Goal: Task Accomplishment & Management: Use online tool/utility

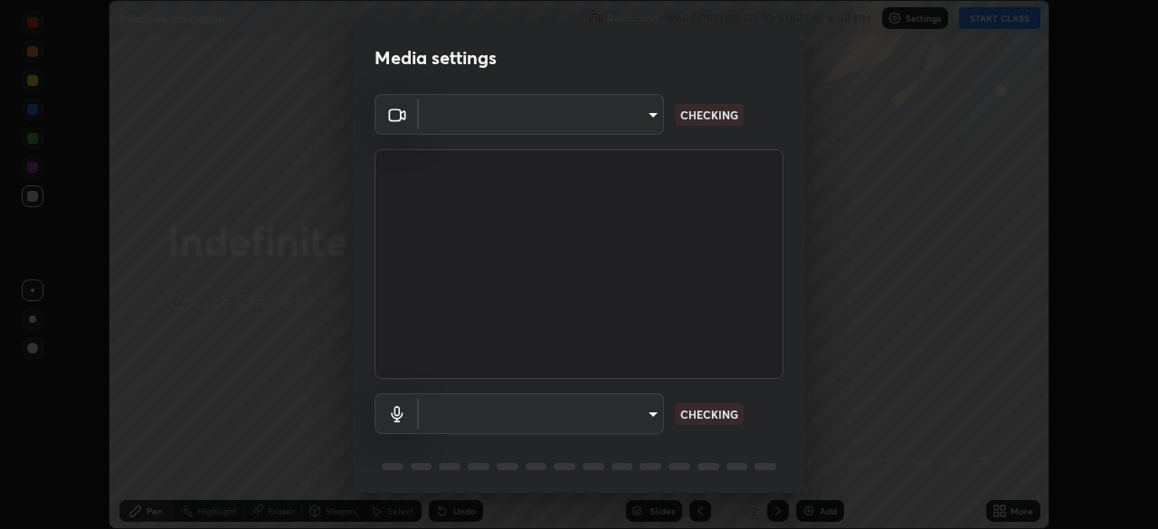
scroll to position [529, 1158]
type input "0098613ca96d1cb365b3845fa694b9755ae94ec2d7c0f75973c998bbbf9ace16"
click at [650, 414] on body "Erase all Indefinite integration Recording WAS SCHEDULED TO START AT 6:00 PM Se…" at bounding box center [579, 264] width 1158 height 529
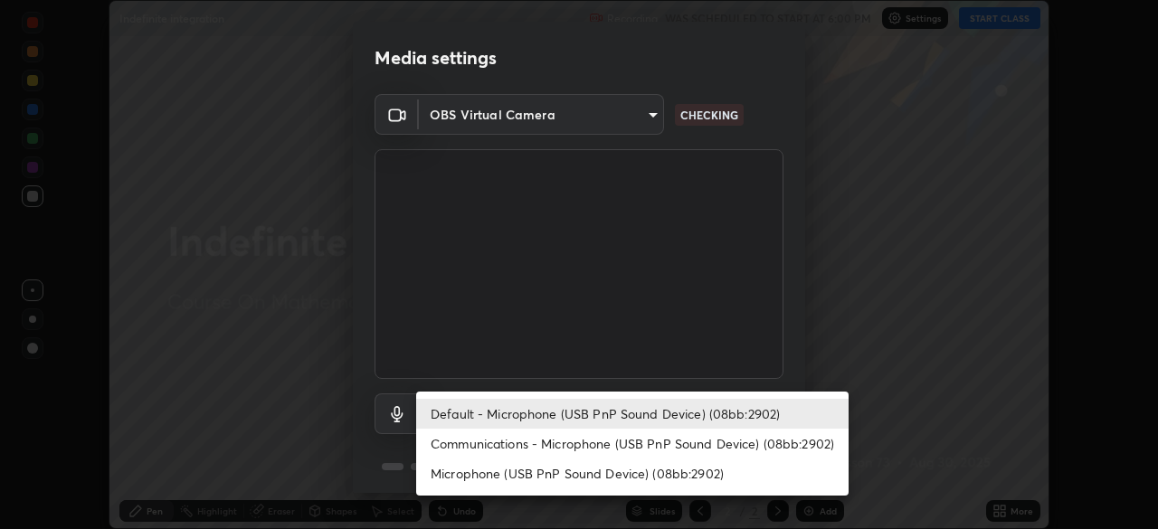
click at [665, 442] on li "Communications - Microphone (USB PnP Sound Device) (08bb:2902)" at bounding box center [632, 444] width 433 height 30
type input "communications"
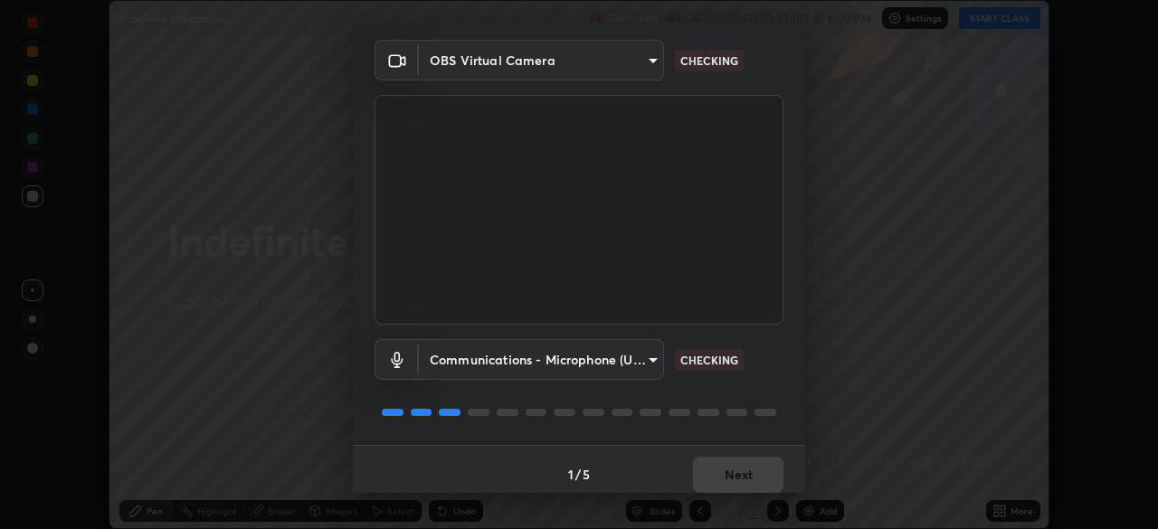
scroll to position [64, 0]
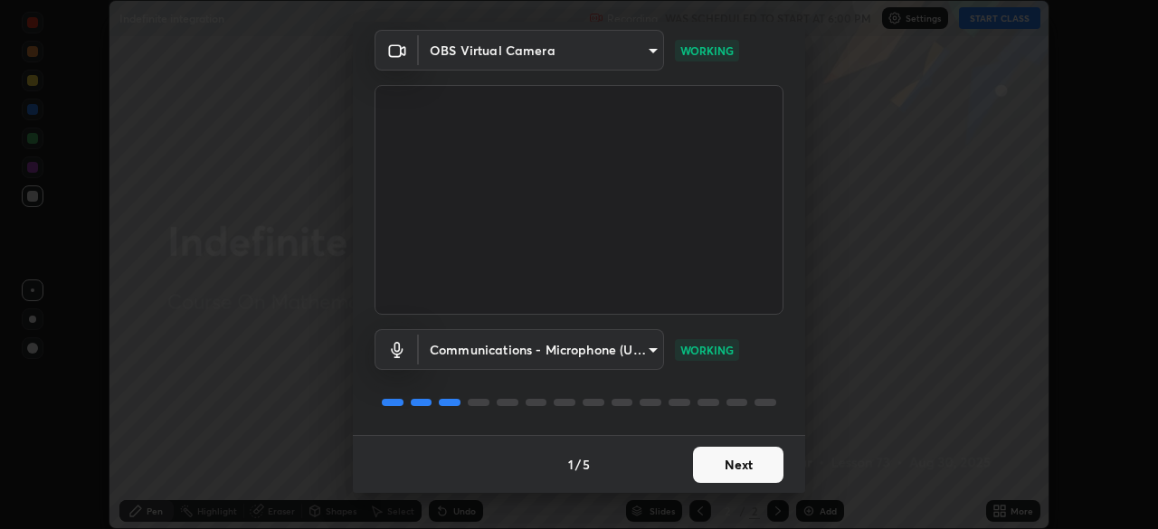
click at [732, 466] on button "Next" at bounding box center [738, 465] width 90 height 36
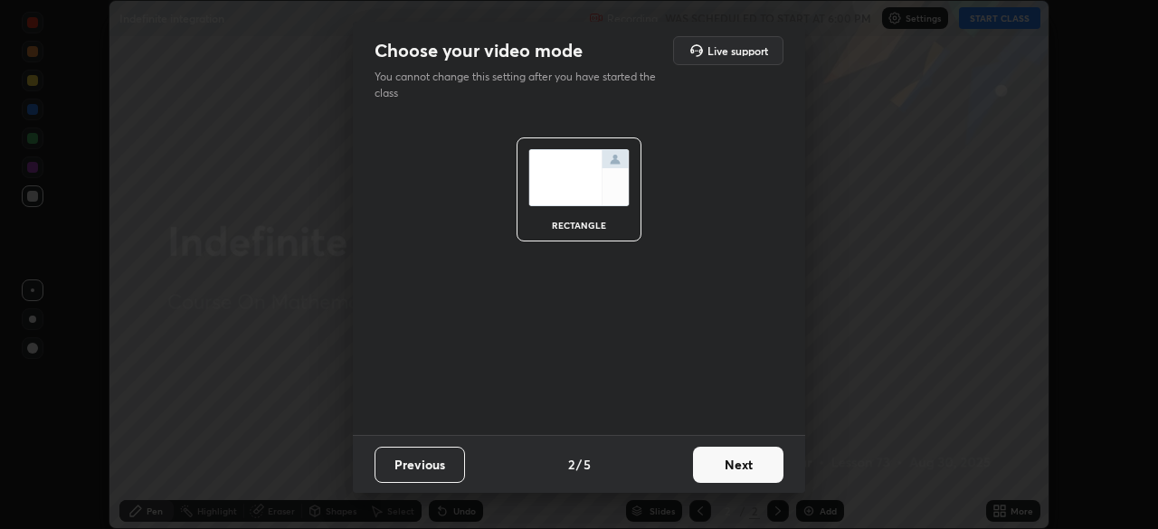
click at [729, 466] on button "Next" at bounding box center [738, 465] width 90 height 36
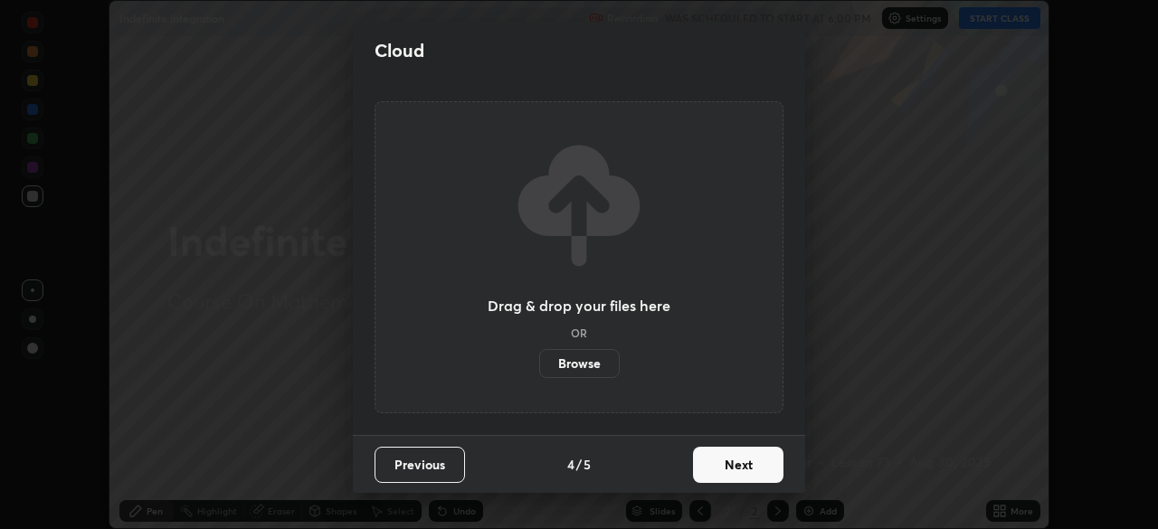
click at [729, 465] on button "Next" at bounding box center [738, 465] width 90 height 36
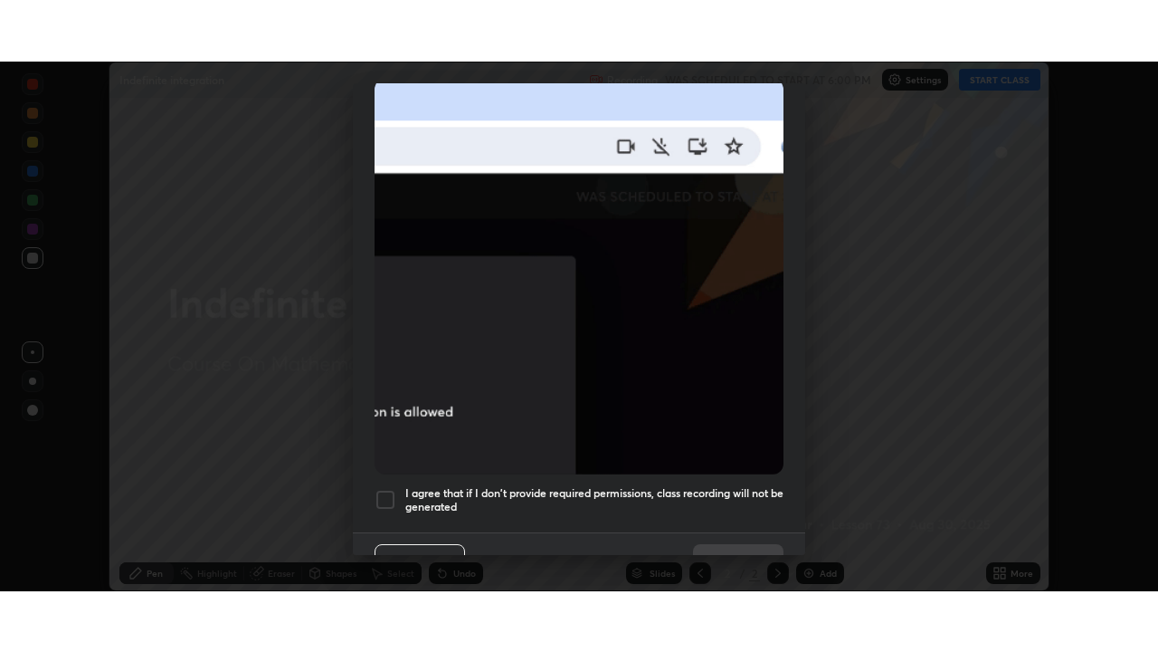
scroll to position [433, 0]
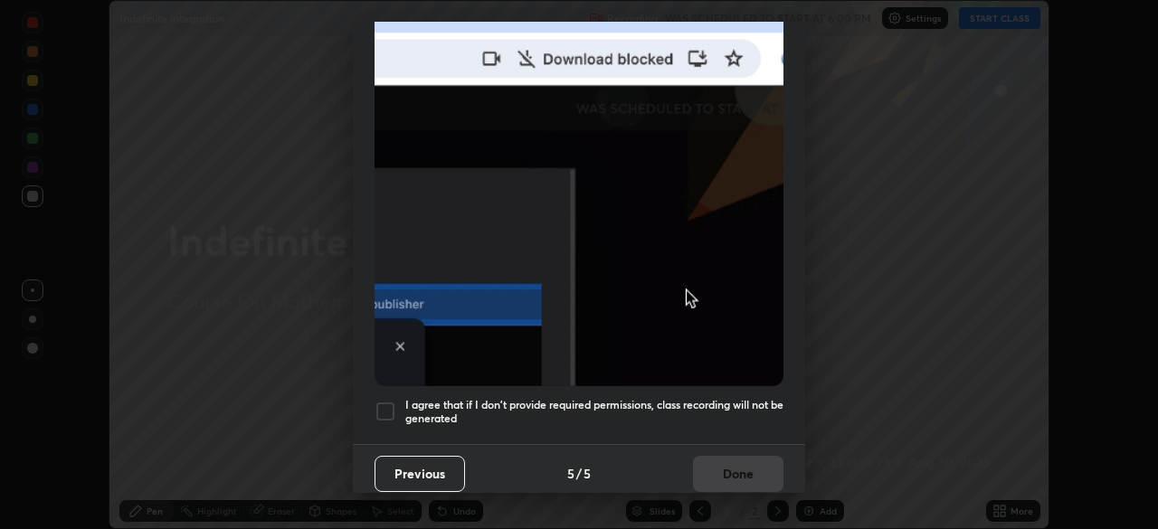
click at [709, 398] on h5 "I agree that if I don't provide required permissions, class recording will not …" at bounding box center [594, 412] width 378 height 28
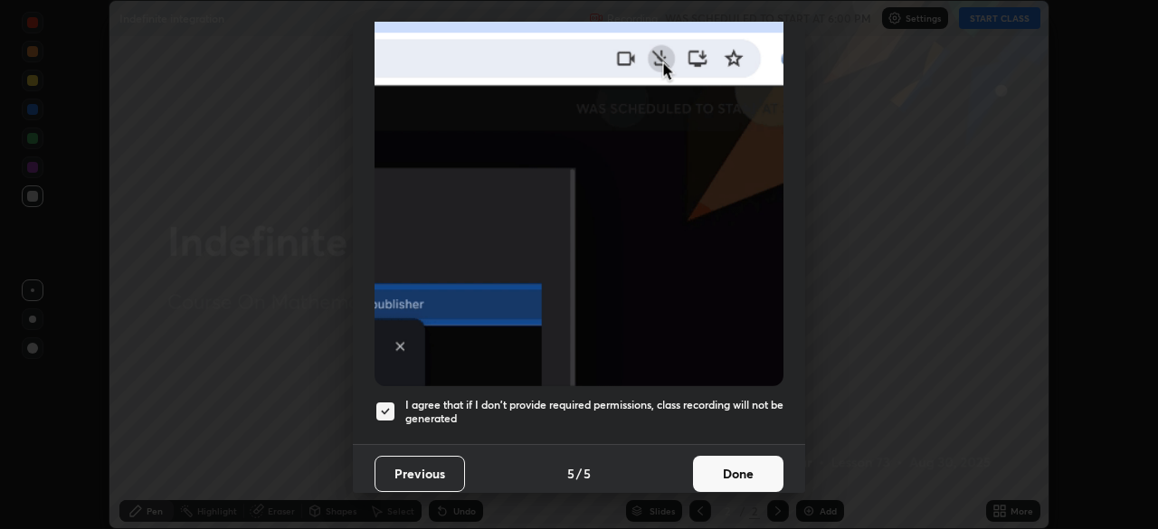
click at [739, 464] on button "Done" at bounding box center [738, 474] width 90 height 36
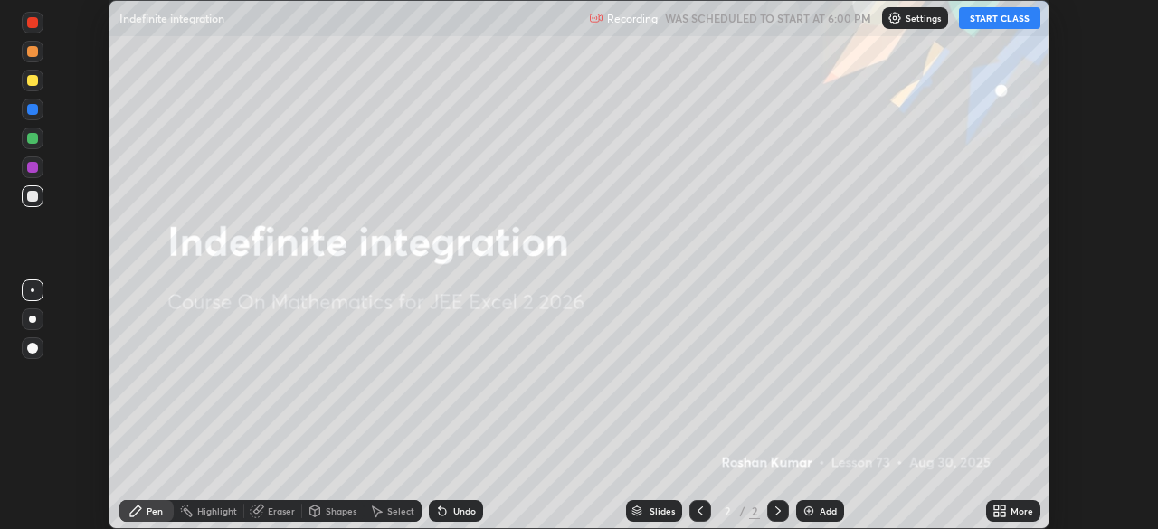
click at [1002, 19] on button "START CLASS" at bounding box center [999, 18] width 81 height 22
click at [1002, 509] on icon at bounding box center [1003, 508] width 5 height 5
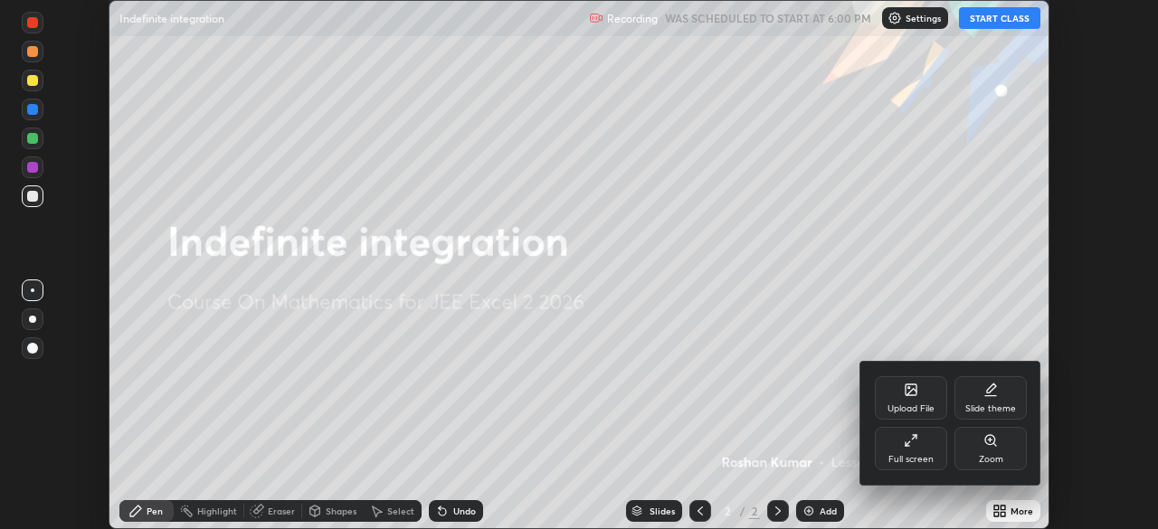
click at [911, 446] on icon at bounding box center [911, 440] width 14 height 14
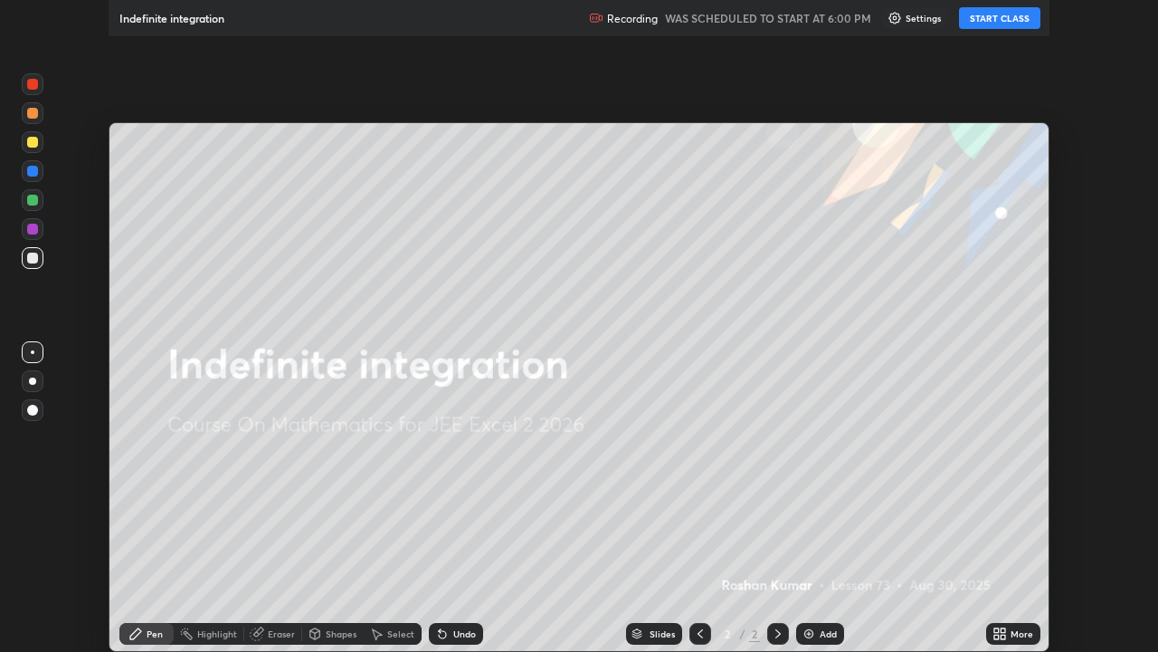
scroll to position [652, 1158]
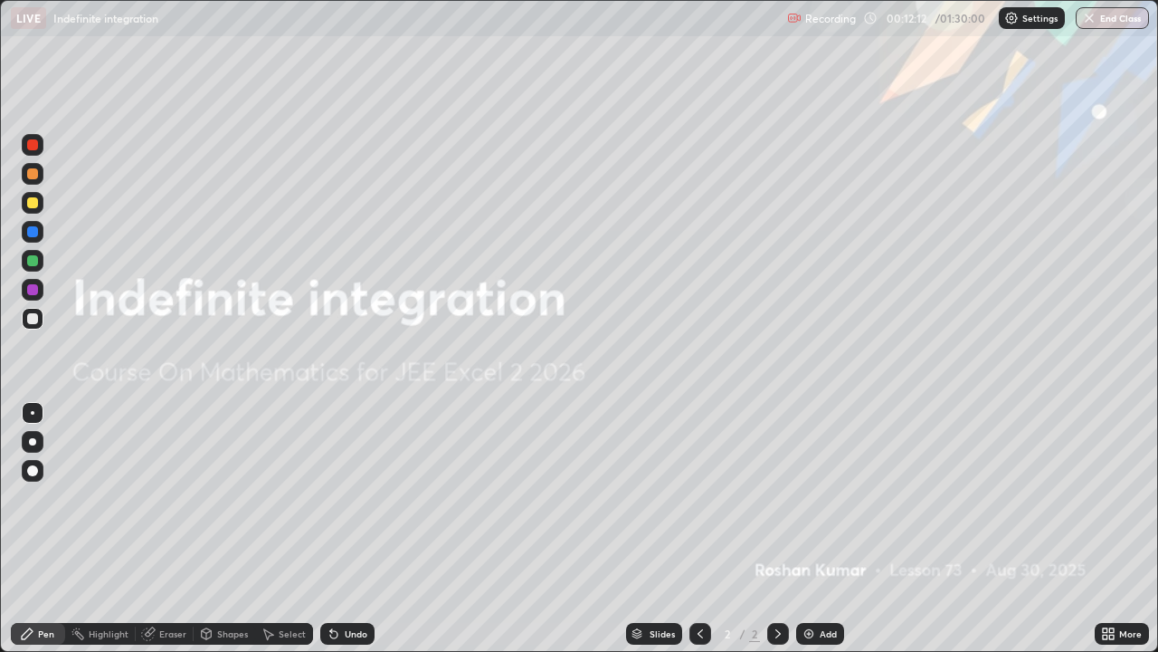
click at [348, 528] on div "Undo" at bounding box center [356, 633] width 23 height 9
click at [341, 528] on div "Undo" at bounding box center [347, 634] width 54 height 22
click at [340, 528] on div "Undo" at bounding box center [347, 634] width 54 height 22
click at [338, 528] on div "Undo" at bounding box center [347, 634] width 54 height 22
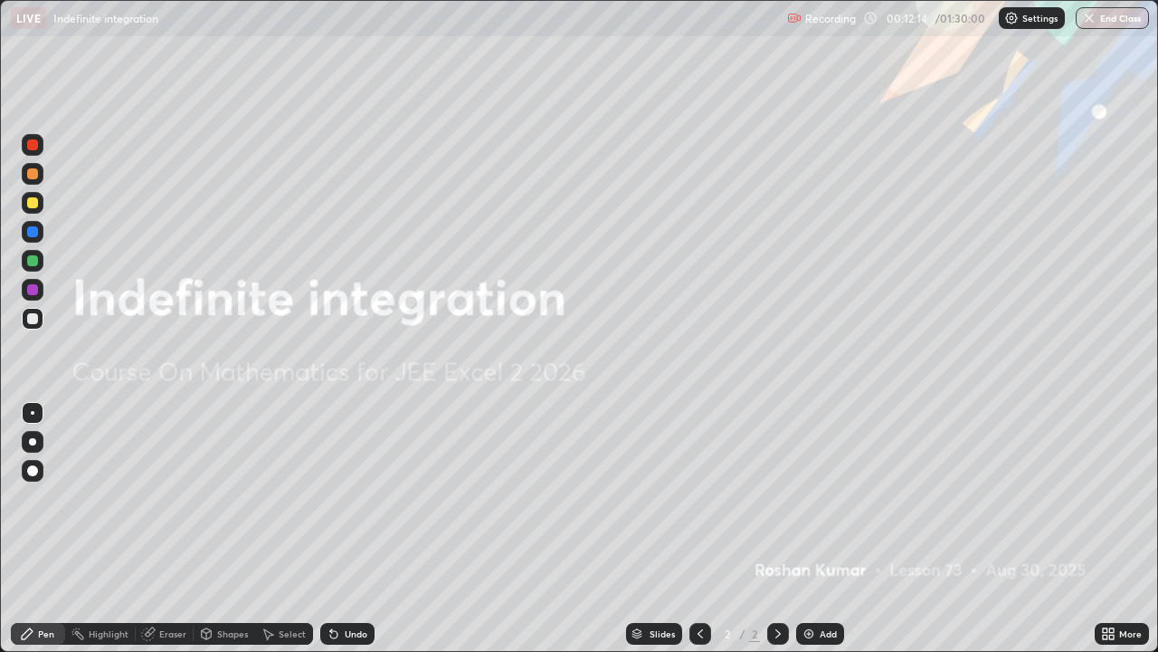
click at [341, 528] on div "Undo" at bounding box center [347, 634] width 54 height 22
click at [347, 528] on div "Undo" at bounding box center [356, 633] width 23 height 9
click at [337, 528] on icon at bounding box center [334, 633] width 14 height 14
click at [336, 528] on icon at bounding box center [334, 633] width 14 height 14
click at [803, 528] on img at bounding box center [809, 633] width 14 height 14
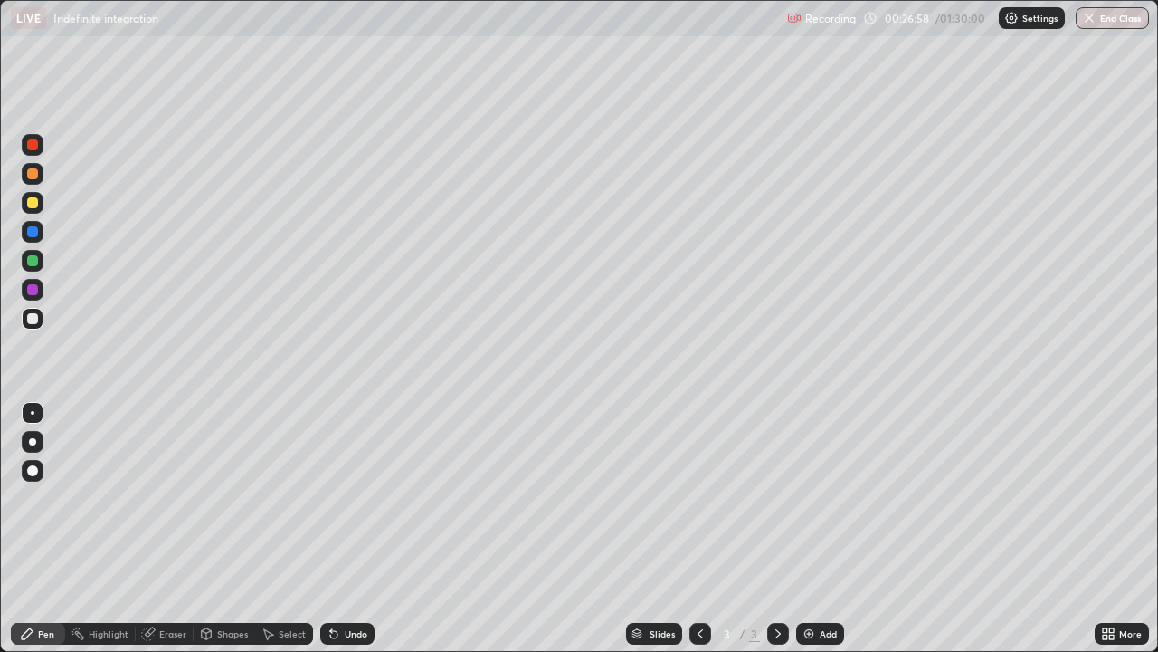
click at [32, 176] on div at bounding box center [32, 173] width 11 height 11
click at [29, 471] on div at bounding box center [32, 470] width 11 height 11
click at [170, 528] on div "Eraser" at bounding box center [172, 633] width 27 height 9
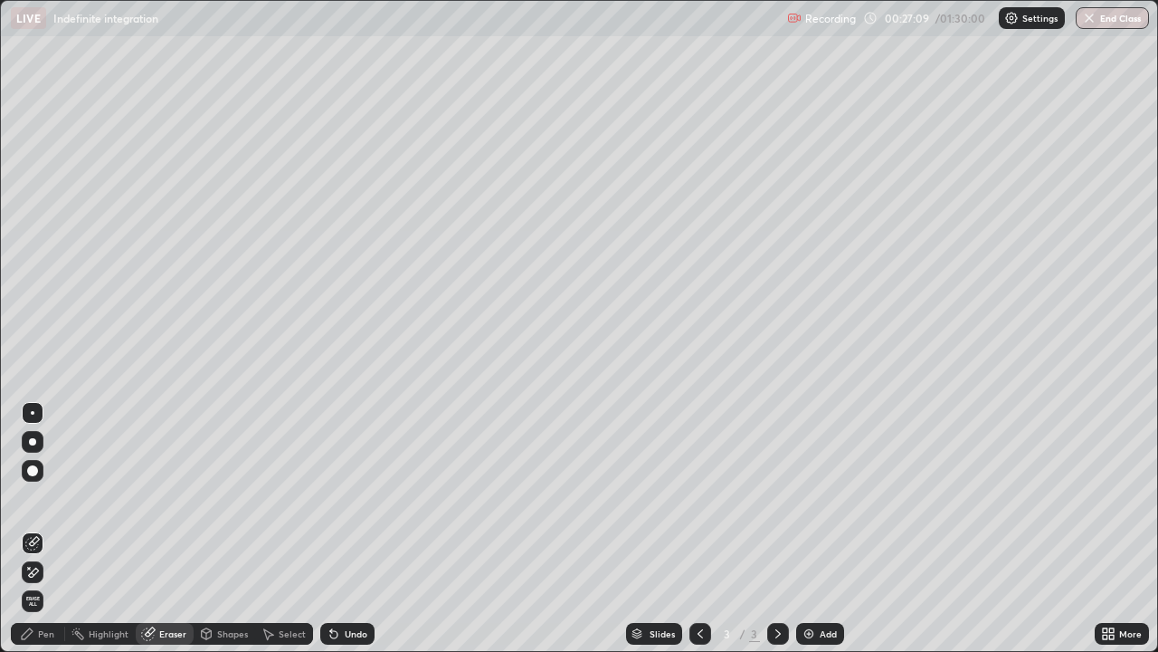
click at [45, 528] on div "Pen" at bounding box center [46, 633] width 16 height 9
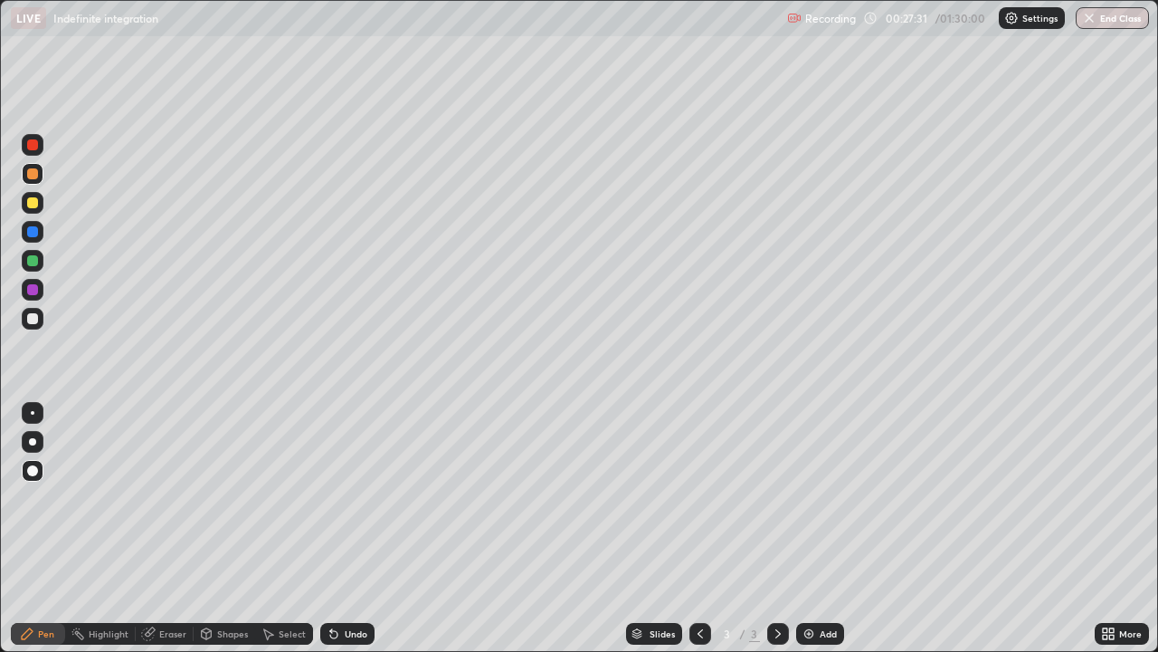
click at [33, 264] on div at bounding box center [32, 260] width 11 height 11
click at [169, 528] on div "Eraser" at bounding box center [165, 634] width 58 height 22
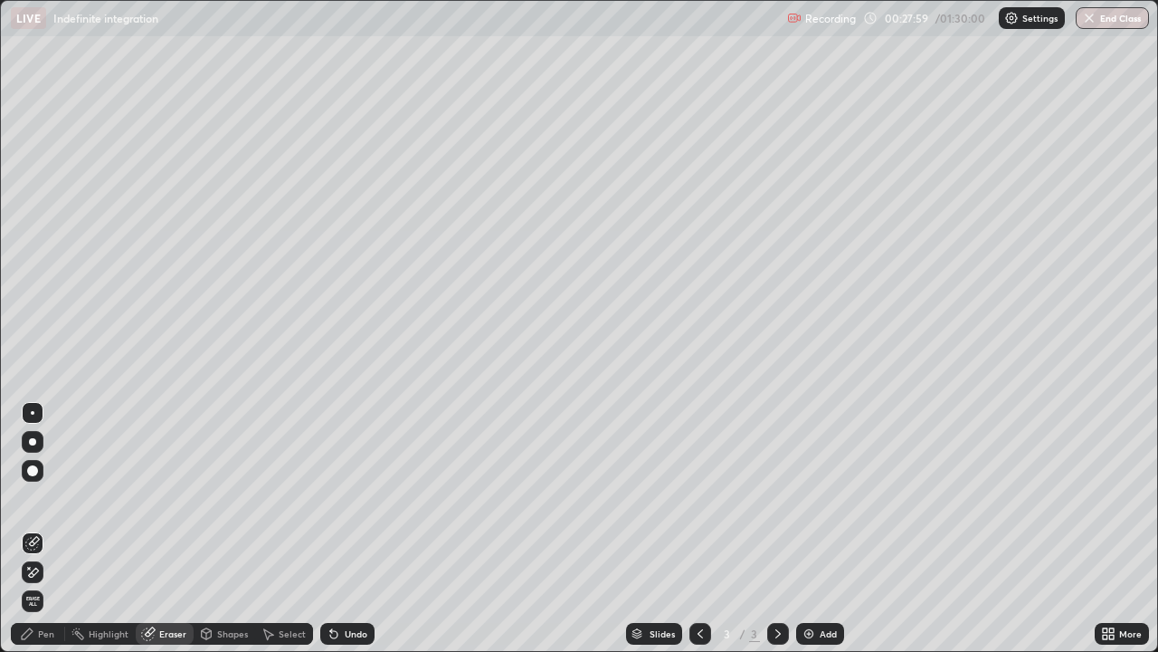
click at [45, 528] on div "Pen" at bounding box center [46, 633] width 16 height 9
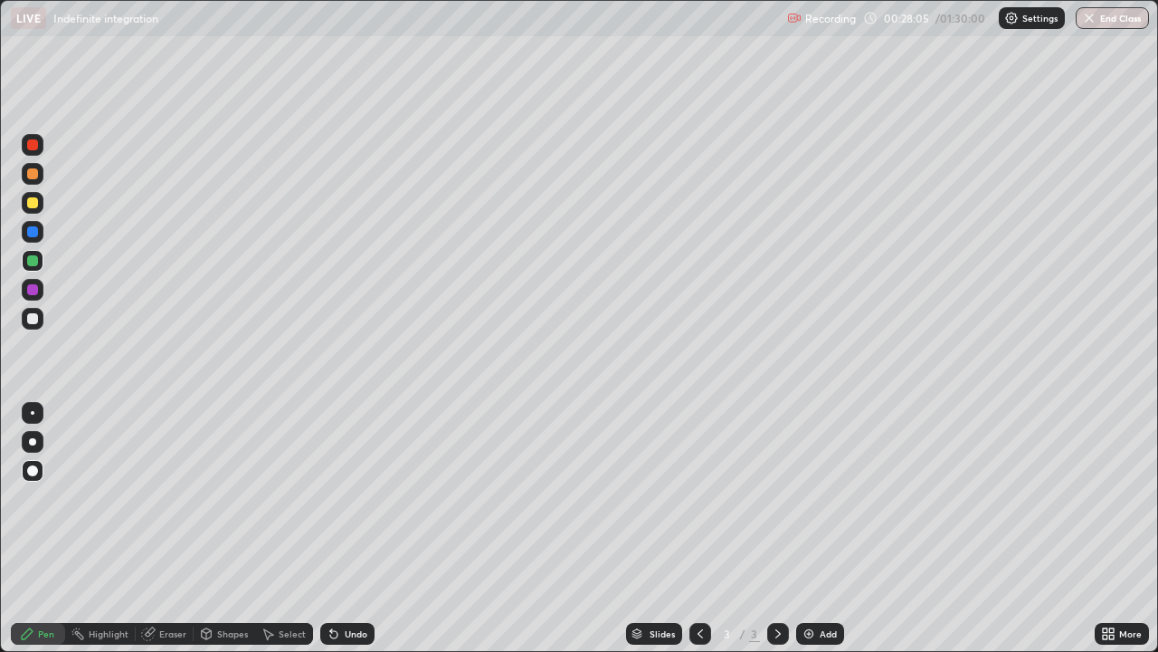
click at [161, 528] on div "Eraser" at bounding box center [172, 633] width 27 height 9
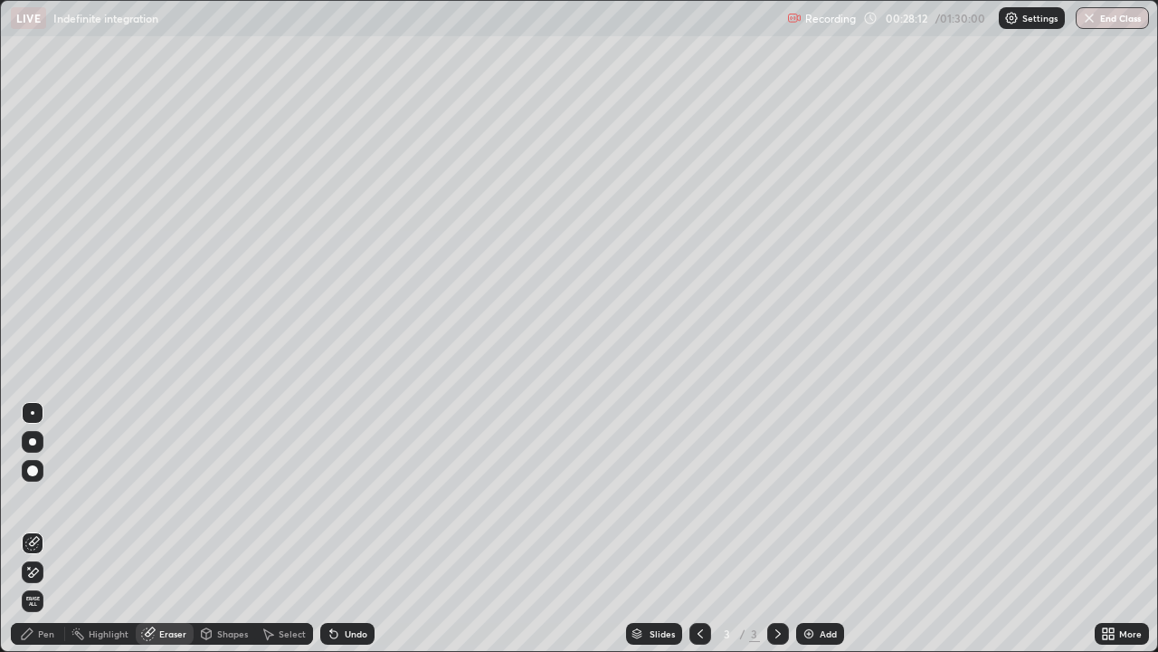
click at [43, 528] on div "Pen" at bounding box center [46, 633] width 16 height 9
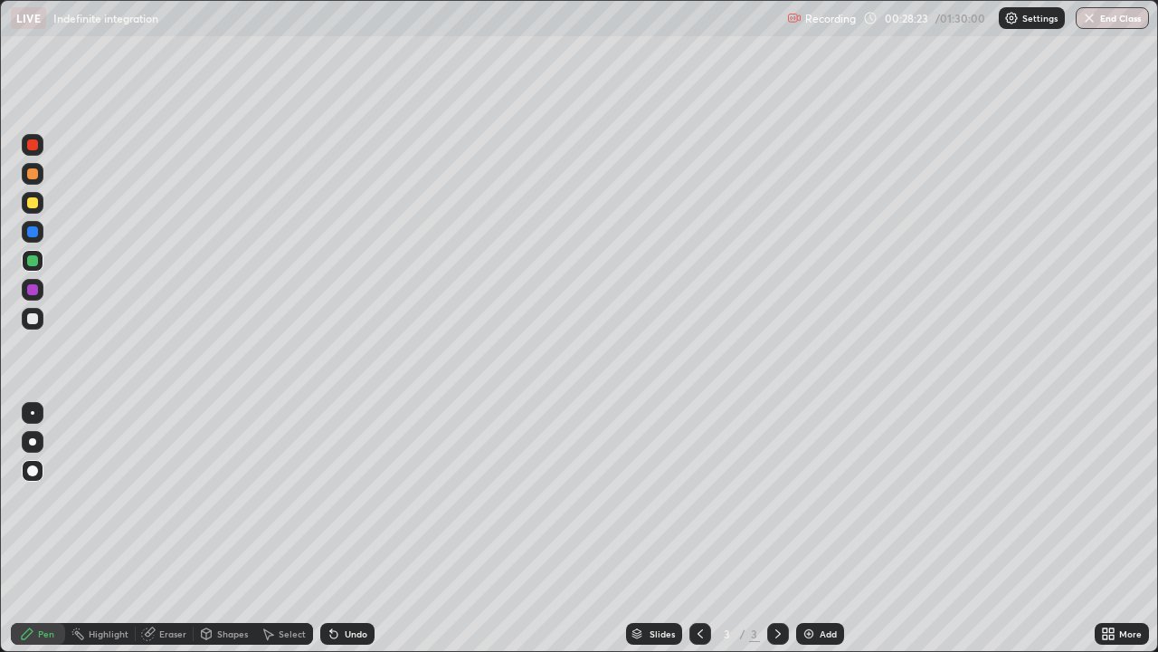
click at [37, 289] on div at bounding box center [32, 289] width 11 height 11
click at [33, 233] on div at bounding box center [32, 231] width 11 height 11
click at [802, 528] on img at bounding box center [809, 633] width 14 height 14
click at [33, 320] on div at bounding box center [32, 318] width 11 height 11
click at [32, 261] on div at bounding box center [32, 260] width 11 height 11
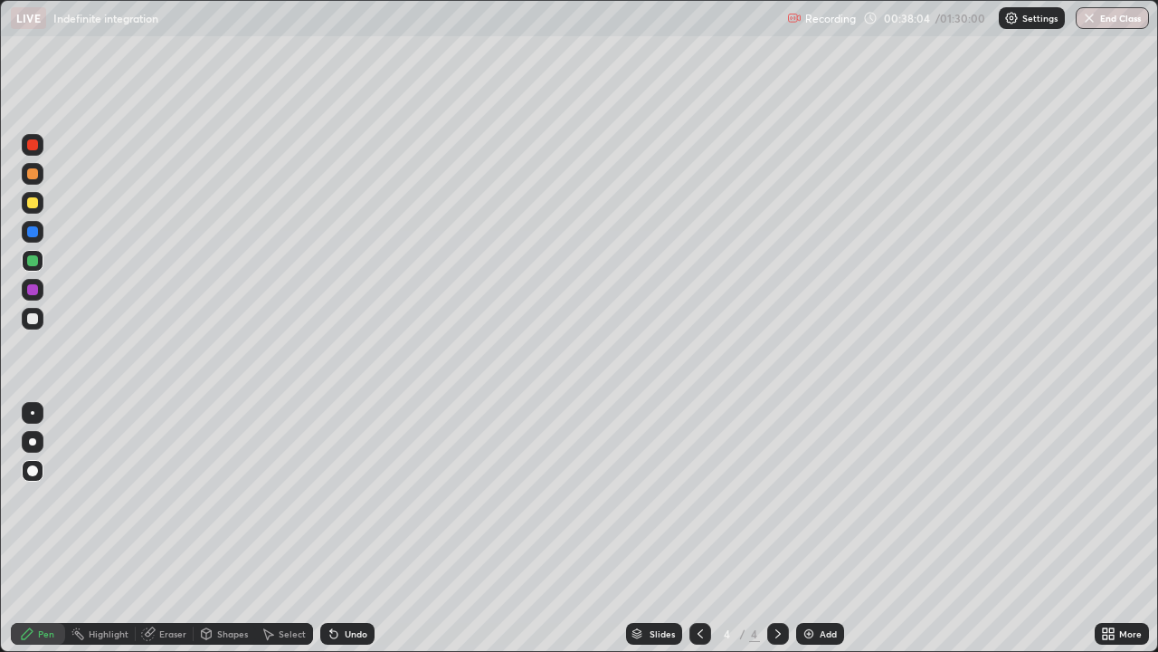
click at [804, 528] on img at bounding box center [809, 633] width 14 height 14
click at [33, 205] on div at bounding box center [32, 202] width 11 height 11
click at [36, 262] on div at bounding box center [32, 260] width 11 height 11
click at [34, 289] on div at bounding box center [32, 289] width 11 height 11
click at [33, 323] on div at bounding box center [32, 318] width 11 height 11
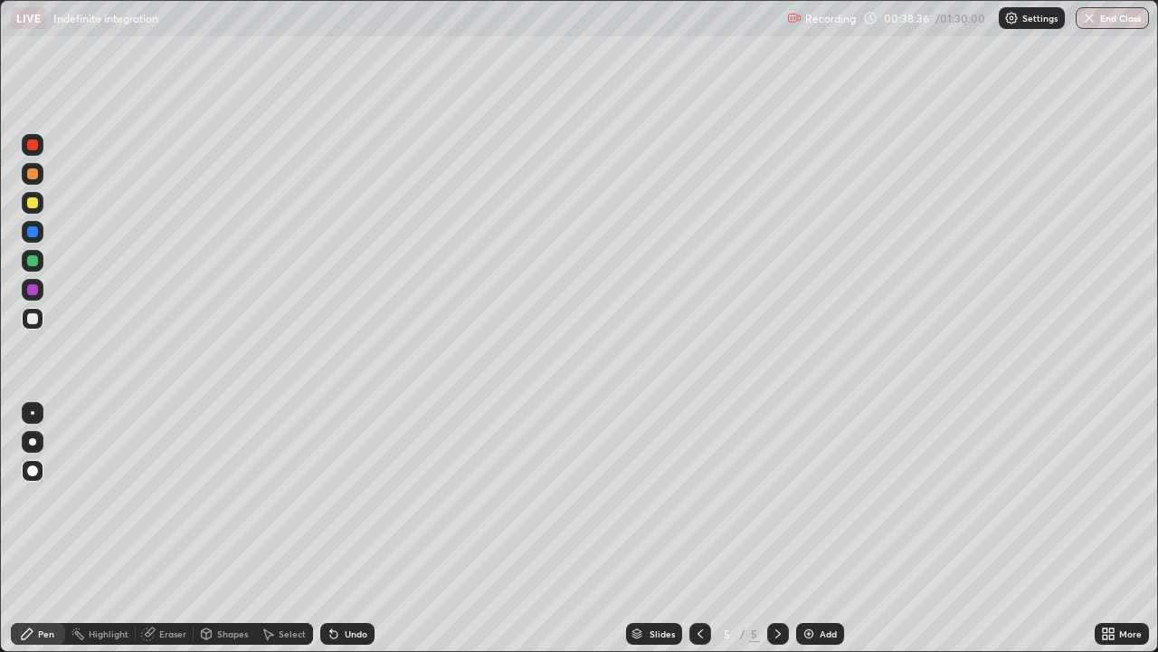
click at [33, 148] on div at bounding box center [32, 144] width 11 height 11
click at [33, 320] on div at bounding box center [32, 318] width 11 height 11
click at [33, 146] on div at bounding box center [32, 144] width 11 height 11
click at [659, 528] on div "Slides" at bounding box center [662, 633] width 25 height 9
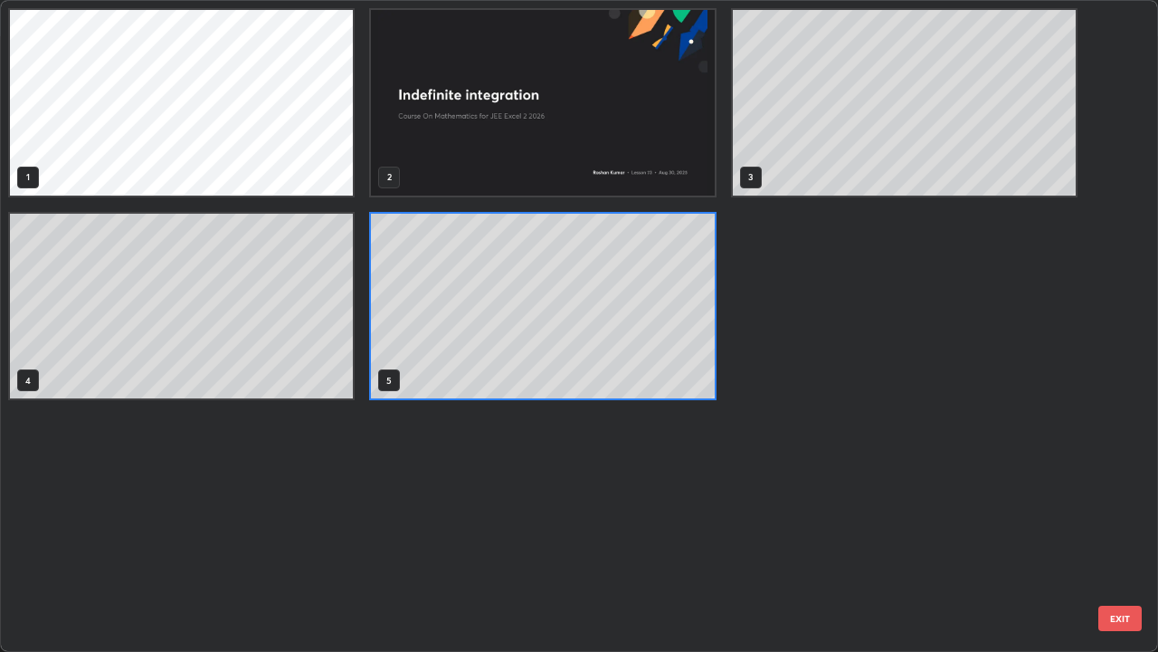
scroll to position [644, 1147]
click at [561, 528] on div "1 2 3 4 5" at bounding box center [563, 326] width 1125 height 650
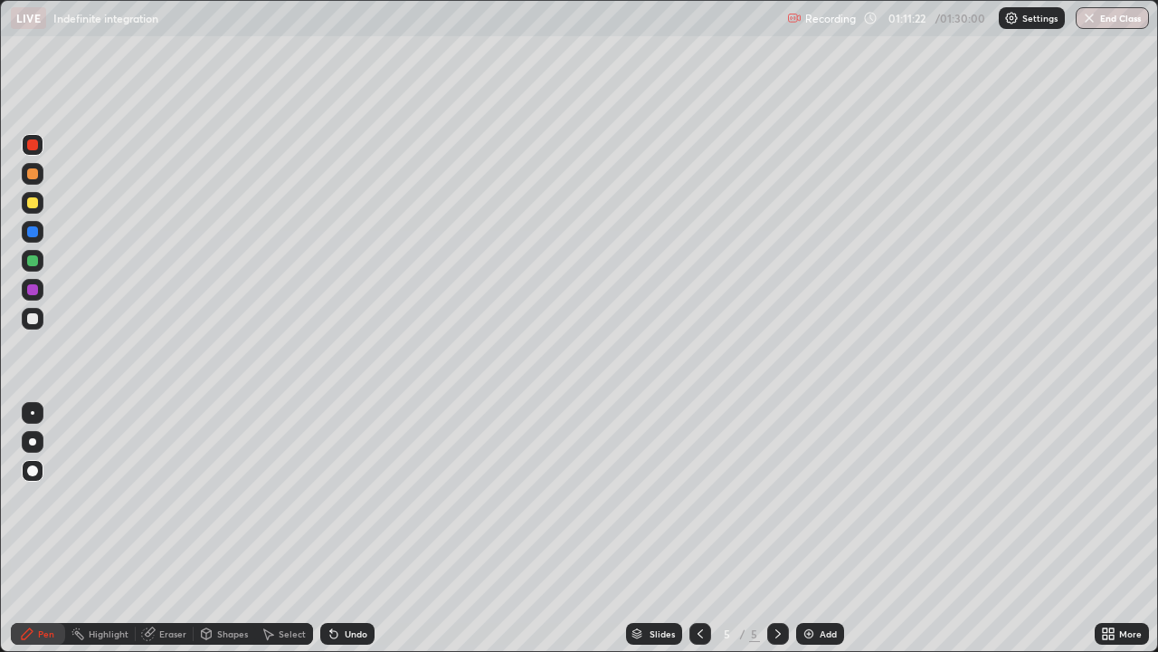
click at [875, 528] on div "Slides 5 / 5 Add" at bounding box center [735, 633] width 720 height 36
click at [497, 528] on div "Slides 5 / 5 Add" at bounding box center [735, 633] width 720 height 36
click at [590, 528] on div "Slides 5 / 5 Add" at bounding box center [735, 633] width 720 height 36
click at [554, 528] on div "Slides 5 / 5 Add" at bounding box center [735, 633] width 720 height 36
click at [593, 528] on div "Slides 5 / 5 Add" at bounding box center [735, 633] width 720 height 36
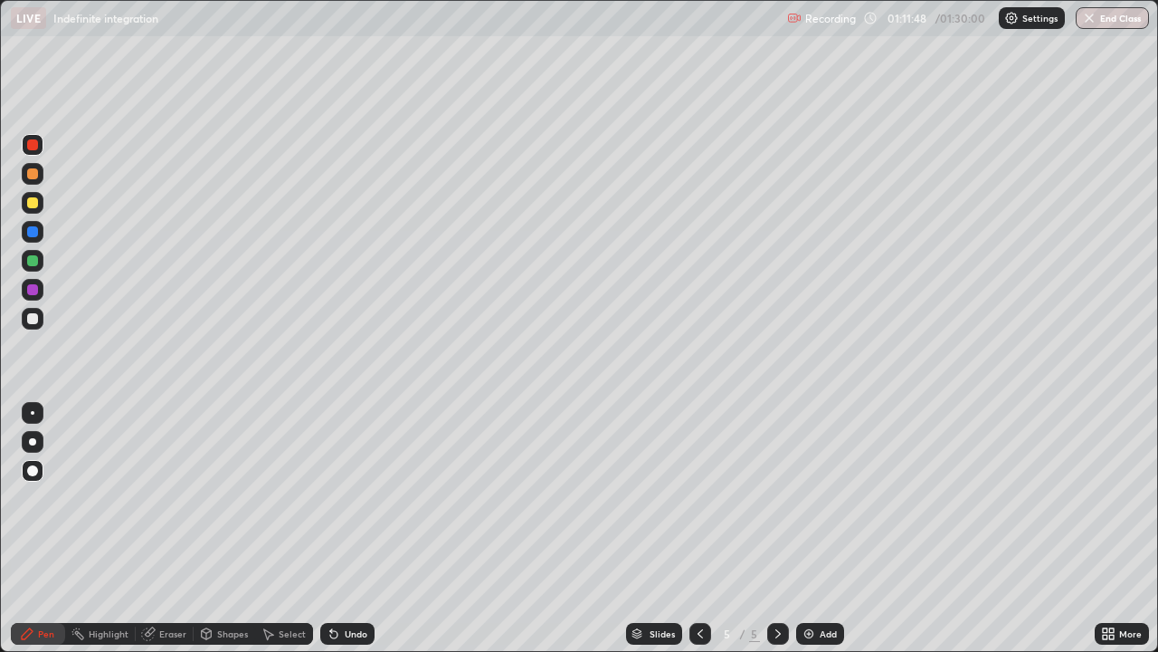
click at [561, 528] on div "Slides 5 / 5 Add" at bounding box center [735, 633] width 720 height 36
click at [392, 528] on div "Slides 5 / 5 Add" at bounding box center [735, 633] width 720 height 36
click at [345, 528] on div "Undo" at bounding box center [356, 633] width 23 height 9
click at [305, 528] on div "Select" at bounding box center [284, 634] width 58 height 22
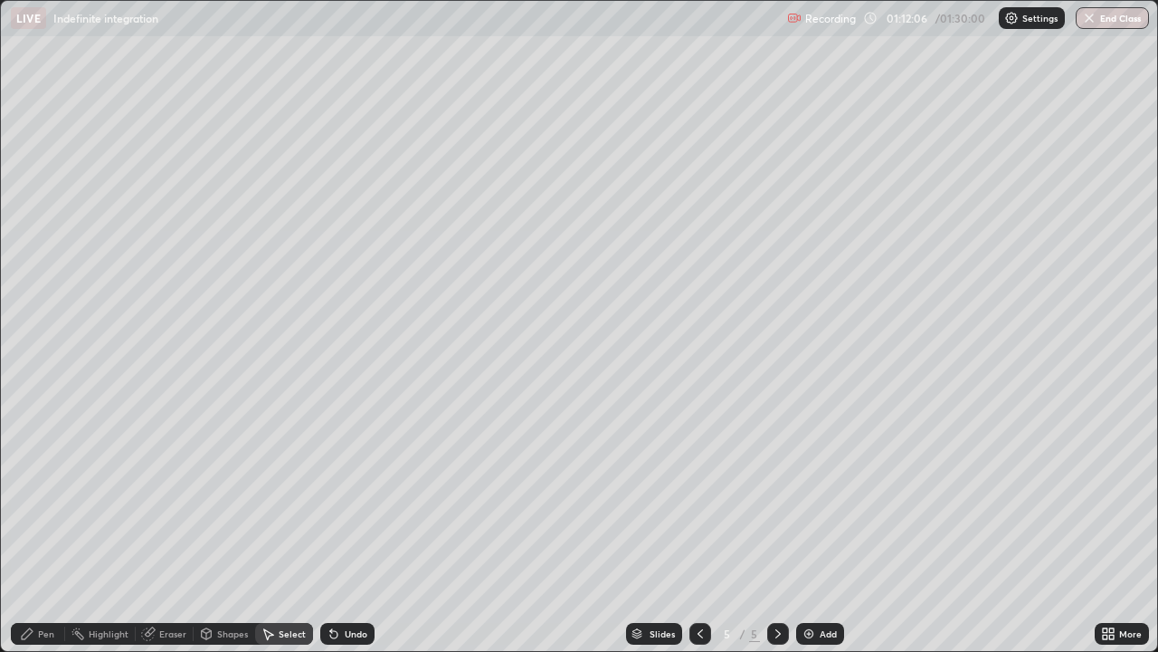
click at [364, 528] on div "Undo" at bounding box center [347, 634] width 54 height 22
click at [366, 528] on div "Undo" at bounding box center [347, 634] width 54 height 22
click at [415, 528] on div "Slides 5 / 5 Add" at bounding box center [735, 633] width 720 height 36
click at [397, 528] on div "Slides 5 / 5 Add" at bounding box center [735, 633] width 720 height 36
click at [634, 528] on div "Slides" at bounding box center [654, 634] width 56 height 22
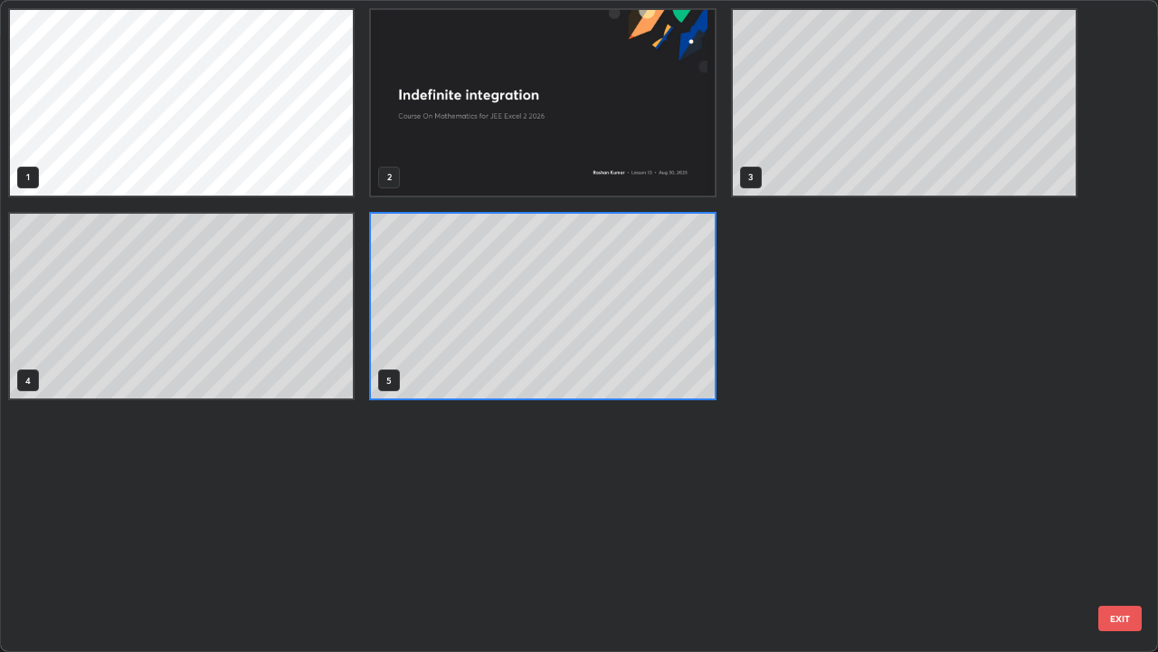
click at [614, 528] on div "1 2 3 4 5" at bounding box center [563, 326] width 1125 height 650
click at [100, 528] on div "1 2 3 4 5" at bounding box center [563, 326] width 1125 height 650
click at [545, 447] on div "1 2 3 4 5" at bounding box center [563, 326] width 1125 height 650
click at [596, 528] on div "1 2 3 4 5" at bounding box center [563, 326] width 1125 height 650
click at [365, 528] on div "Undo" at bounding box center [344, 633] width 62 height 36
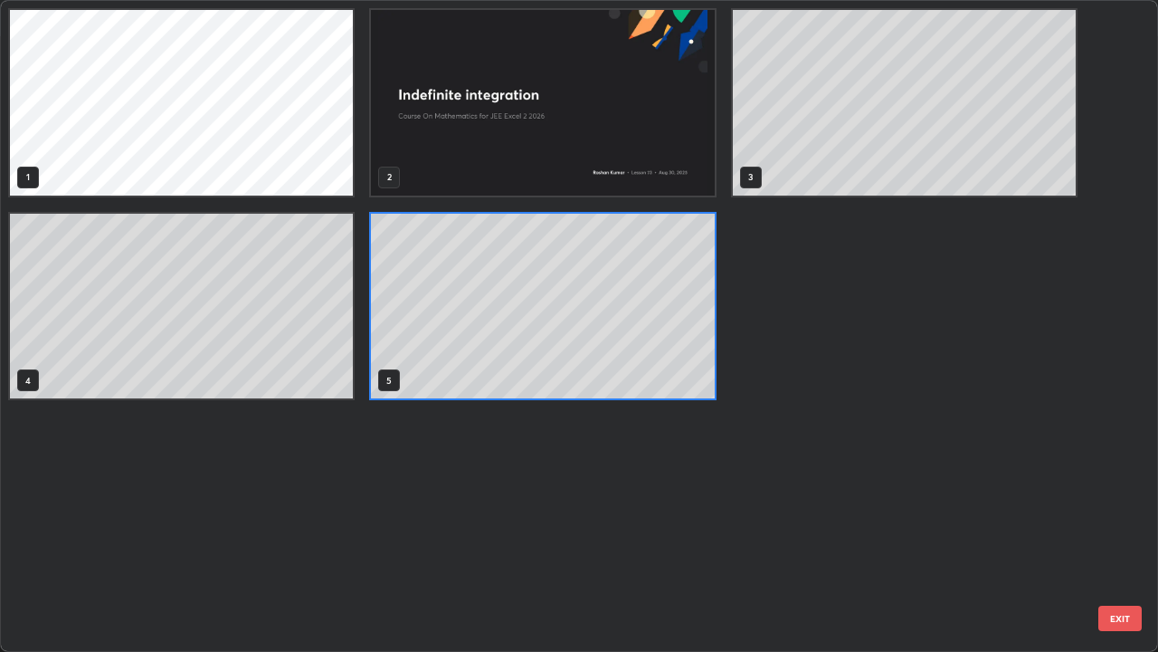
click at [162, 528] on div "1 2 3 4 5" at bounding box center [563, 326] width 1125 height 650
click at [195, 528] on div "1 2 3 4 5" at bounding box center [563, 326] width 1125 height 650
click at [197, 528] on div "1 2 3 4 5" at bounding box center [563, 326] width 1125 height 650
click at [257, 528] on div "1 2 3 4 5" at bounding box center [563, 326] width 1125 height 650
click at [513, 528] on div "1 2 3 4 5" at bounding box center [563, 326] width 1125 height 650
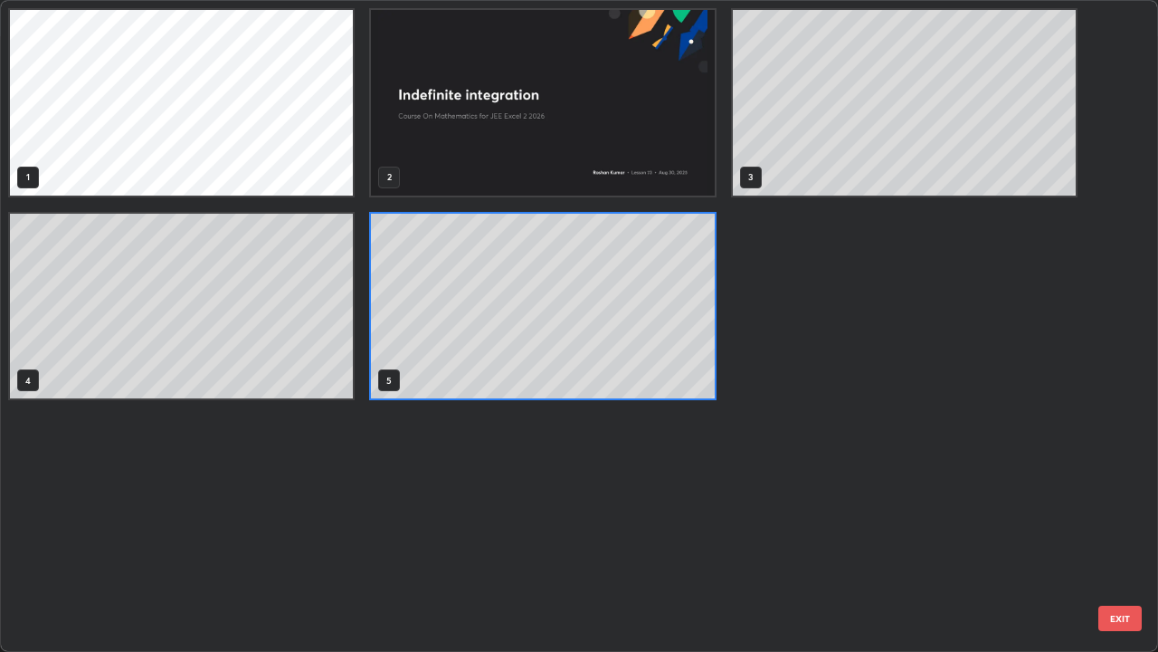
click at [342, 458] on div "1 2 3 4 5" at bounding box center [563, 326] width 1125 height 650
click at [606, 528] on div "1 2 3 4 5" at bounding box center [563, 326] width 1125 height 650
click at [603, 528] on div "1 2 3 4 5" at bounding box center [563, 326] width 1125 height 650
click at [899, 528] on div "1 2 3 4 5" at bounding box center [563, 326] width 1125 height 650
click at [465, 528] on div "1 2 3 4 5" at bounding box center [563, 326] width 1125 height 650
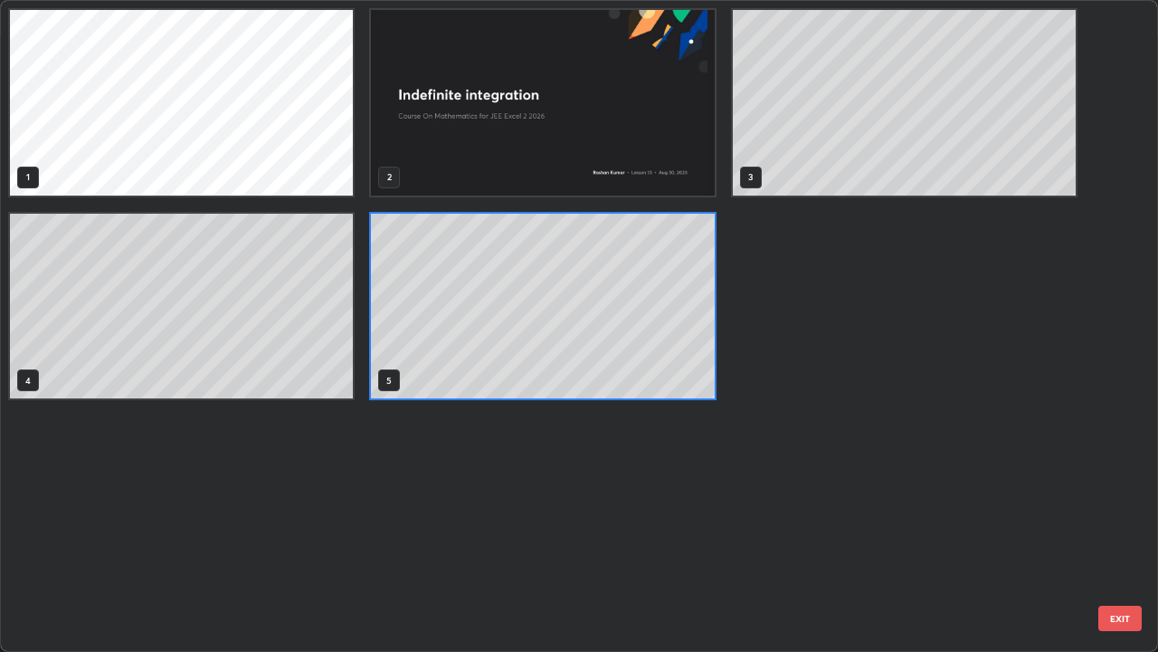
click at [570, 528] on div "1 2 3 4 5" at bounding box center [563, 326] width 1125 height 650
click at [523, 528] on div "1 2 3 4 5" at bounding box center [563, 326] width 1125 height 650
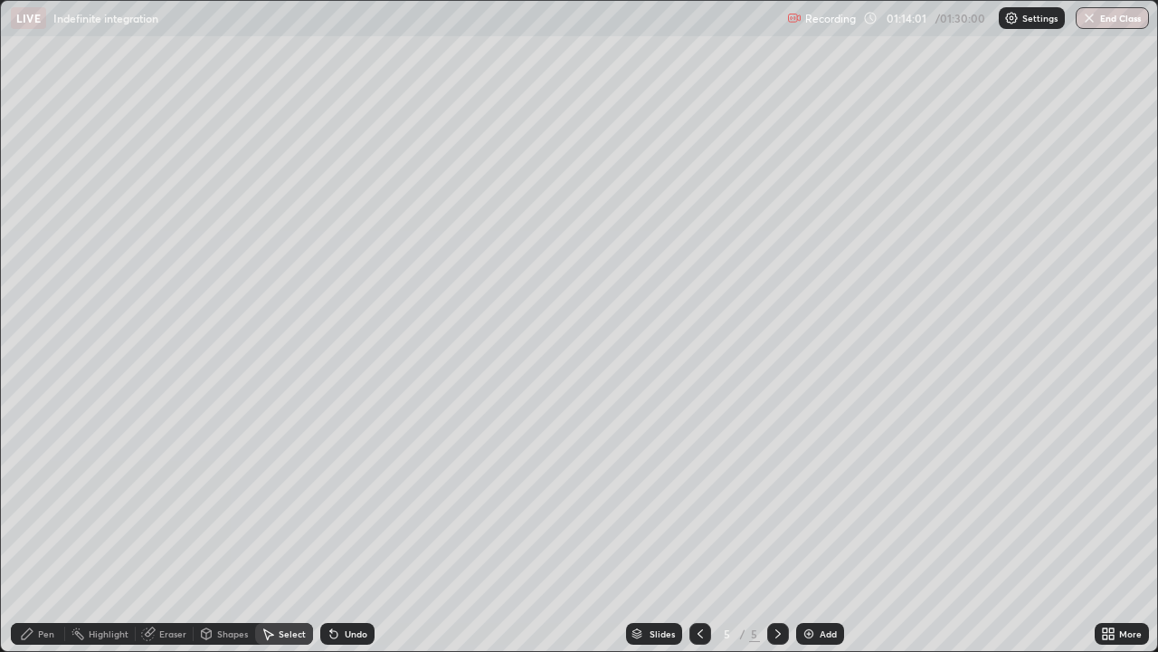
click at [692, 528] on div at bounding box center [701, 633] width 22 height 36
click at [347, 416] on div "0 ° Undo Copy Duplicate Duplicate to new slide Delete" at bounding box center [579, 326] width 1156 height 650
click at [366, 461] on div "0 ° Undo Copy Duplicate Duplicate to new slide Delete" at bounding box center [579, 326] width 1156 height 650
click at [356, 455] on div "0 ° Undo Copy Duplicate Duplicate to new slide Delete" at bounding box center [579, 326] width 1156 height 650
click at [358, 441] on div "0 ° Undo Copy Duplicate Duplicate to new slide Delete" at bounding box center [579, 326] width 1156 height 650
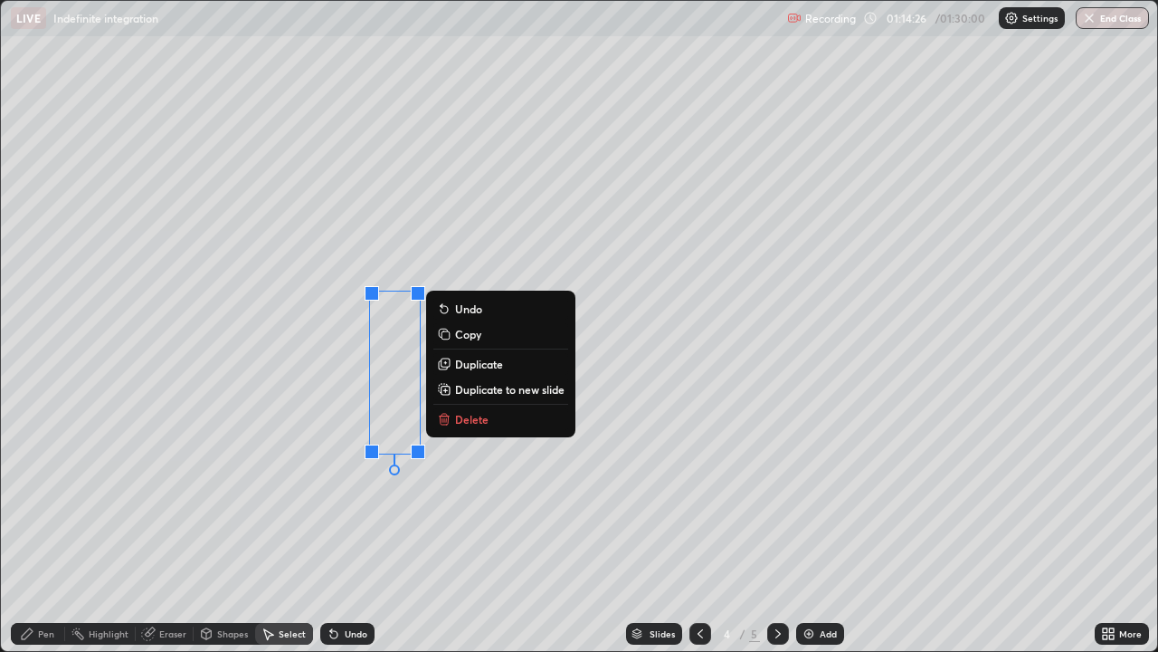
click at [382, 425] on div "0 ° Undo Copy Duplicate Duplicate to new slide Delete" at bounding box center [579, 326] width 1156 height 650
click at [310, 433] on div "0 ° Undo Copy Duplicate Duplicate to new slide Delete" at bounding box center [579, 326] width 1156 height 650
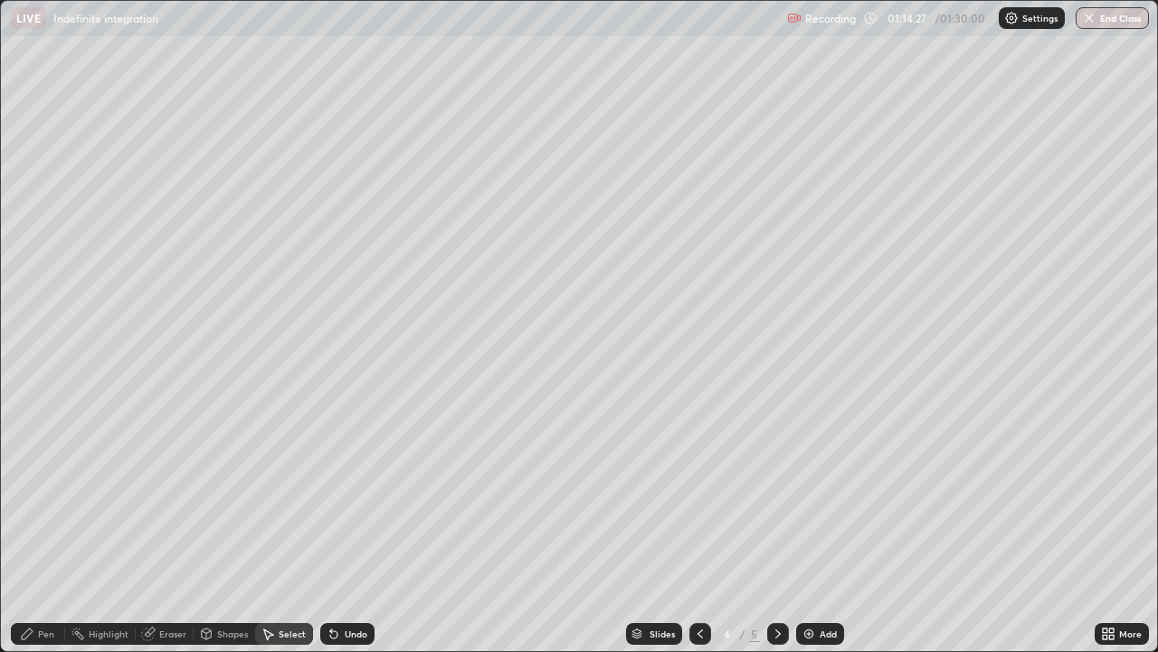
click at [314, 419] on div "0 ° Undo Copy Duplicate Duplicate to new slide Delete" at bounding box center [579, 326] width 1156 height 650
click at [312, 423] on div "0 ° Undo Copy Duplicate Duplicate to new slide Delete" at bounding box center [579, 326] width 1156 height 650
click at [320, 430] on div "0 ° Undo Copy Duplicate Duplicate to new slide Delete" at bounding box center [579, 326] width 1156 height 650
click at [324, 439] on div "0 ° Undo Copy Duplicate Duplicate to new slide Delete" at bounding box center [579, 326] width 1156 height 650
click at [324, 438] on div "0 ° Undo Copy Duplicate Duplicate to new slide Delete" at bounding box center [579, 326] width 1156 height 650
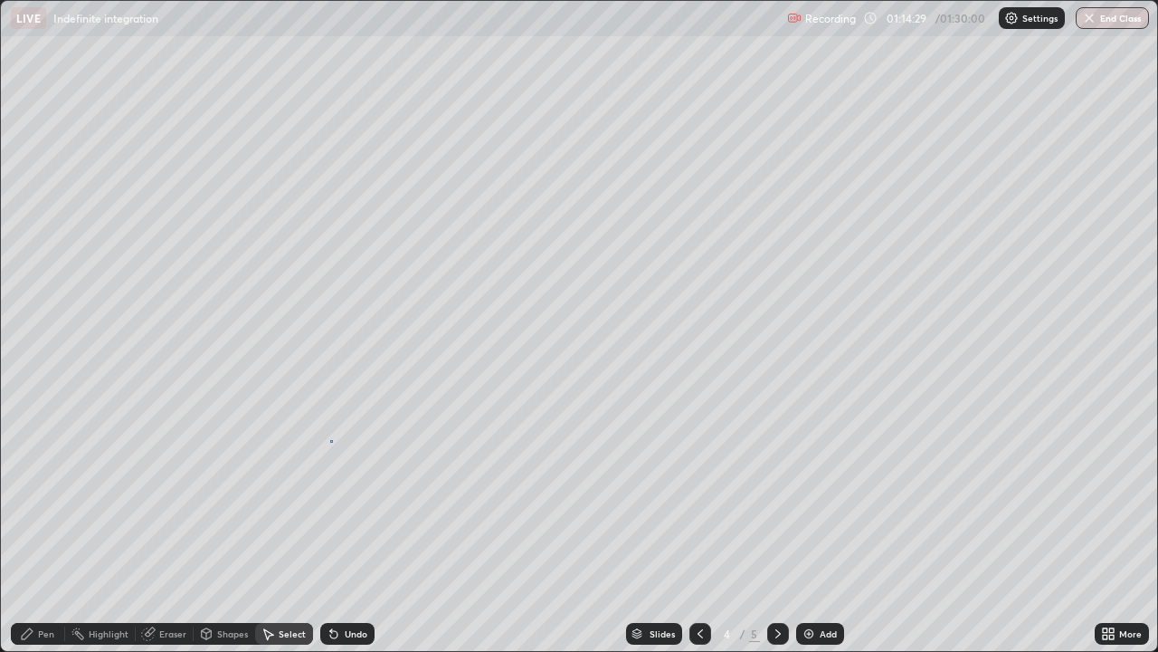
click at [330, 442] on div "0 ° Undo Copy Duplicate Duplicate to new slide Delete" at bounding box center [579, 326] width 1156 height 650
click at [594, 528] on div "Slides 4 / 5 Add" at bounding box center [735, 633] width 720 height 36
click at [652, 528] on div "Slides" at bounding box center [654, 634] width 56 height 22
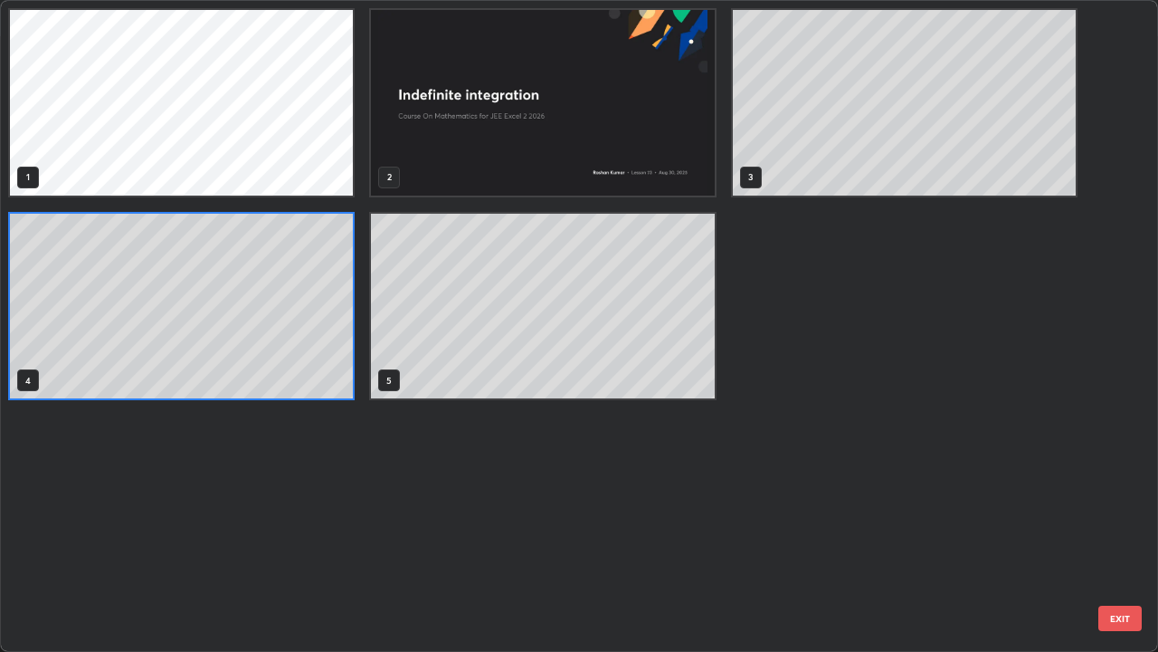
click at [625, 528] on div "1 2 3 4 5" at bounding box center [563, 326] width 1125 height 650
click at [611, 528] on div "1 2 3 4 5" at bounding box center [563, 326] width 1125 height 650
click at [319, 448] on div "1 2 3 4 5" at bounding box center [563, 326] width 1125 height 650
click at [591, 528] on div "1 2 3 4 5" at bounding box center [563, 326] width 1125 height 650
click at [671, 528] on div "1 2 3 4 5" at bounding box center [563, 326] width 1125 height 650
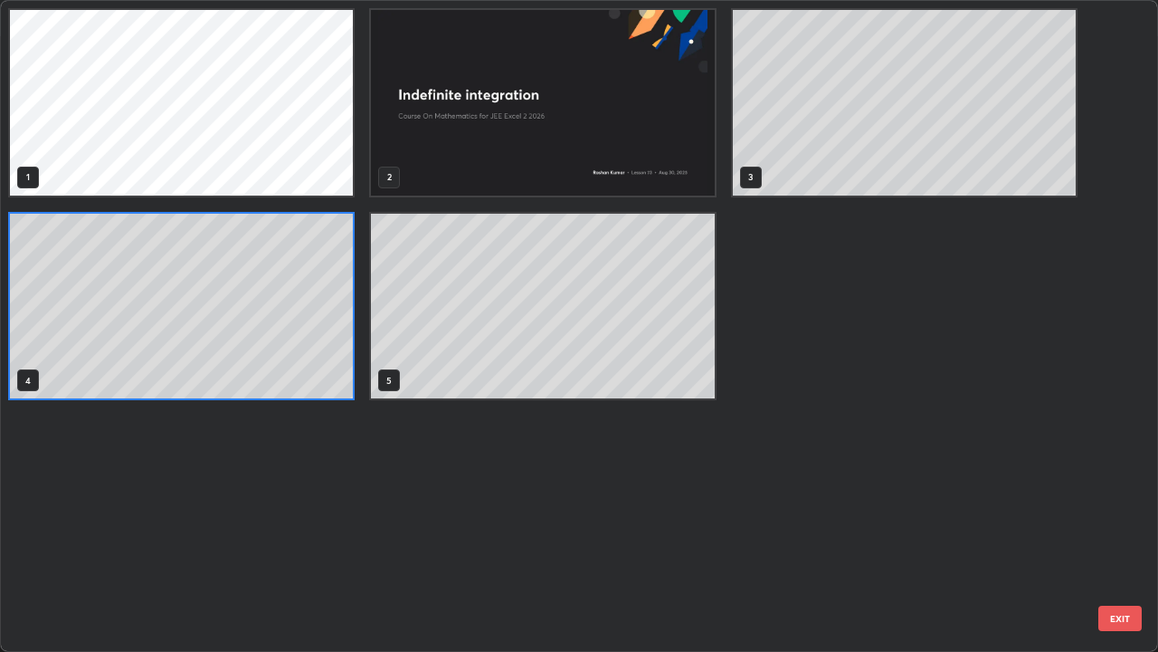
click at [597, 528] on div "1 2 3 4 5" at bounding box center [563, 326] width 1125 height 650
click at [690, 528] on div "1 2 3 4 5" at bounding box center [563, 326] width 1125 height 650
click at [588, 528] on div "1 2 3 4 5" at bounding box center [563, 326] width 1125 height 650
click at [639, 528] on div "1 2 3 4 5" at bounding box center [563, 326] width 1125 height 650
click at [608, 528] on div "1 2 3 4 5" at bounding box center [563, 326] width 1125 height 650
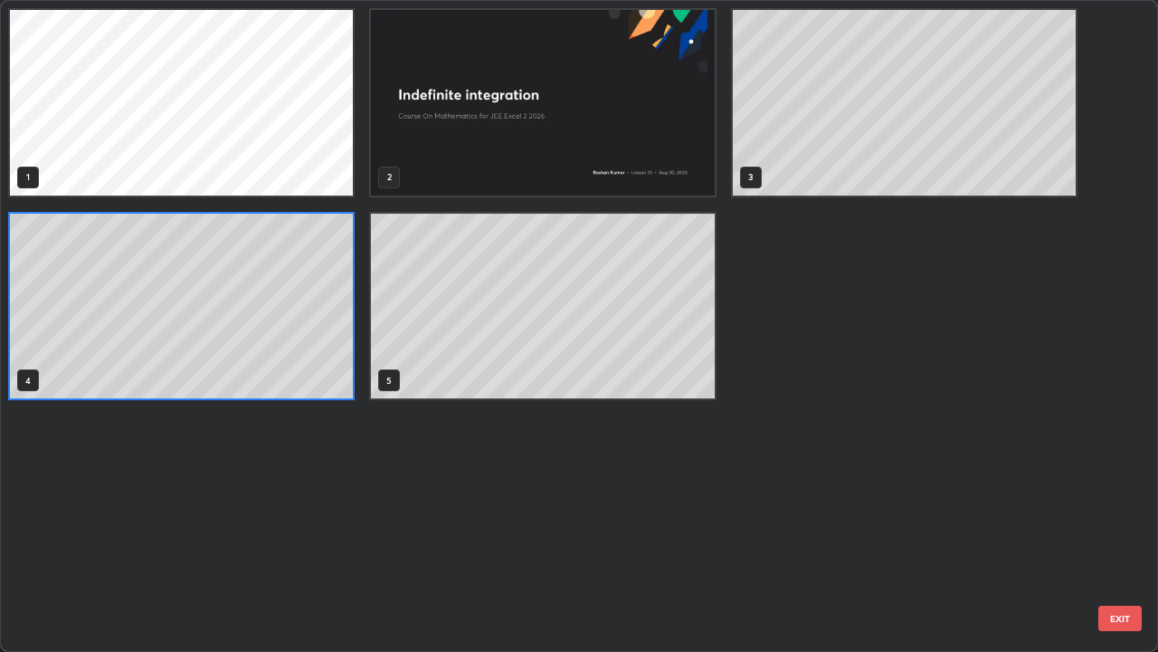
click at [633, 528] on div "1 2 3 4 5" at bounding box center [563, 326] width 1125 height 650
click at [361, 528] on div "1 2 3 4 5" at bounding box center [563, 326] width 1125 height 650
click at [462, 528] on div "1 2 3 4 5" at bounding box center [563, 326] width 1125 height 650
click at [639, 528] on div "1 2 3 4 5" at bounding box center [563, 326] width 1125 height 650
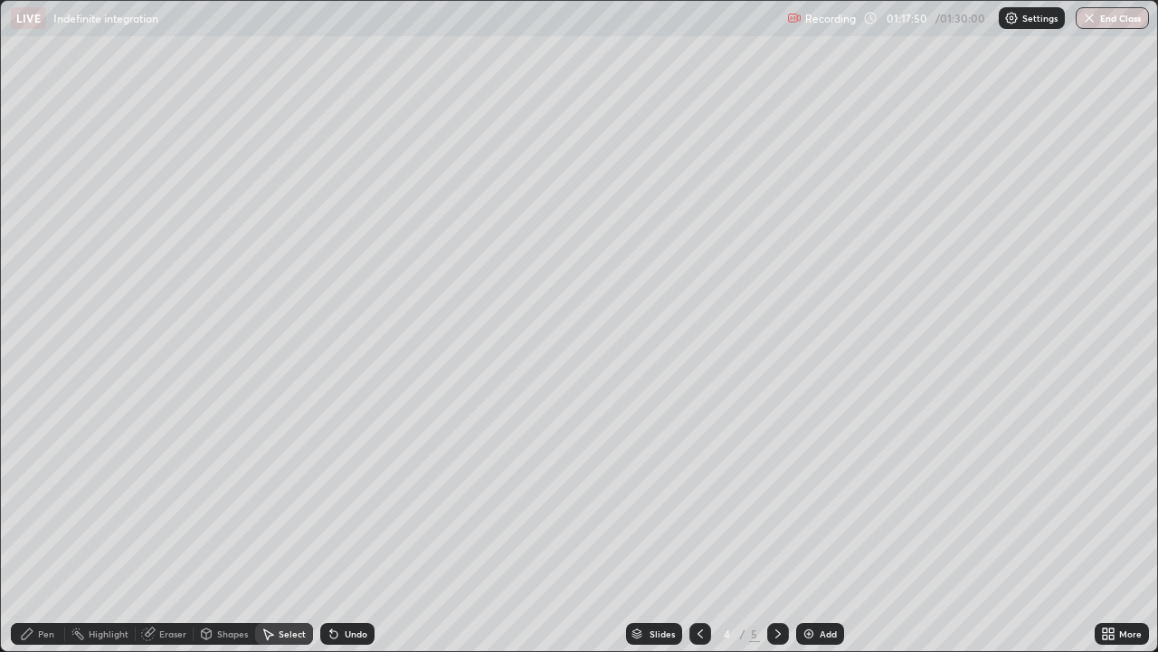
click at [103, 528] on div "Highlight" at bounding box center [109, 633] width 40 height 9
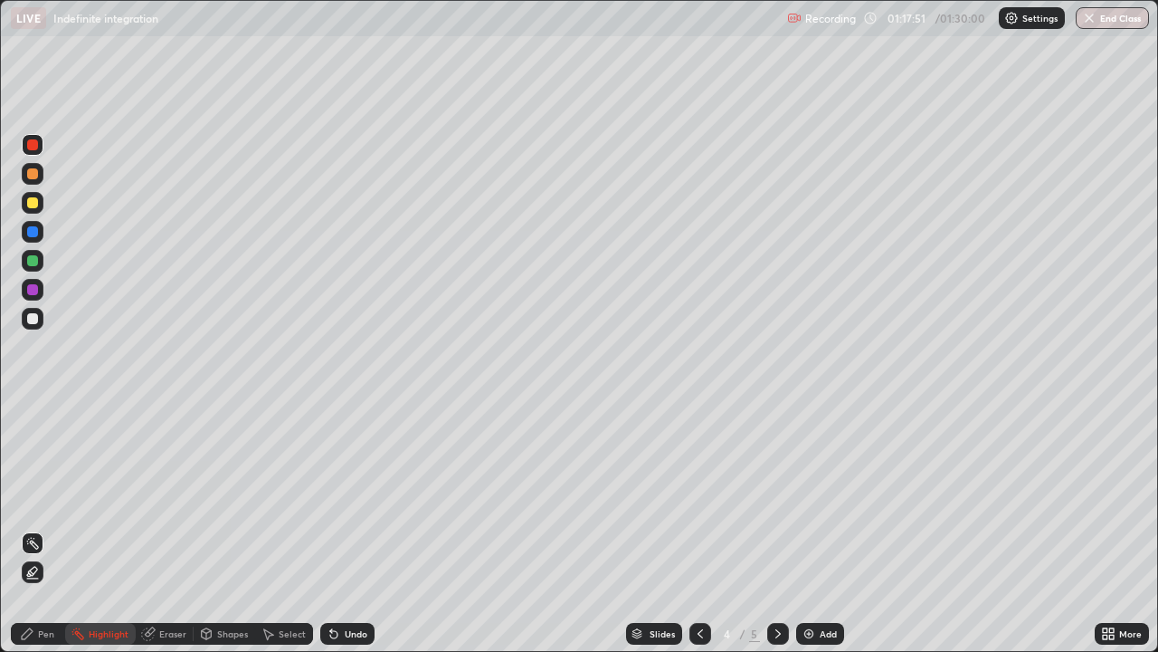
click at [51, 528] on div "Pen" at bounding box center [46, 633] width 16 height 9
click at [176, 528] on div "Eraser" at bounding box center [172, 633] width 27 height 9
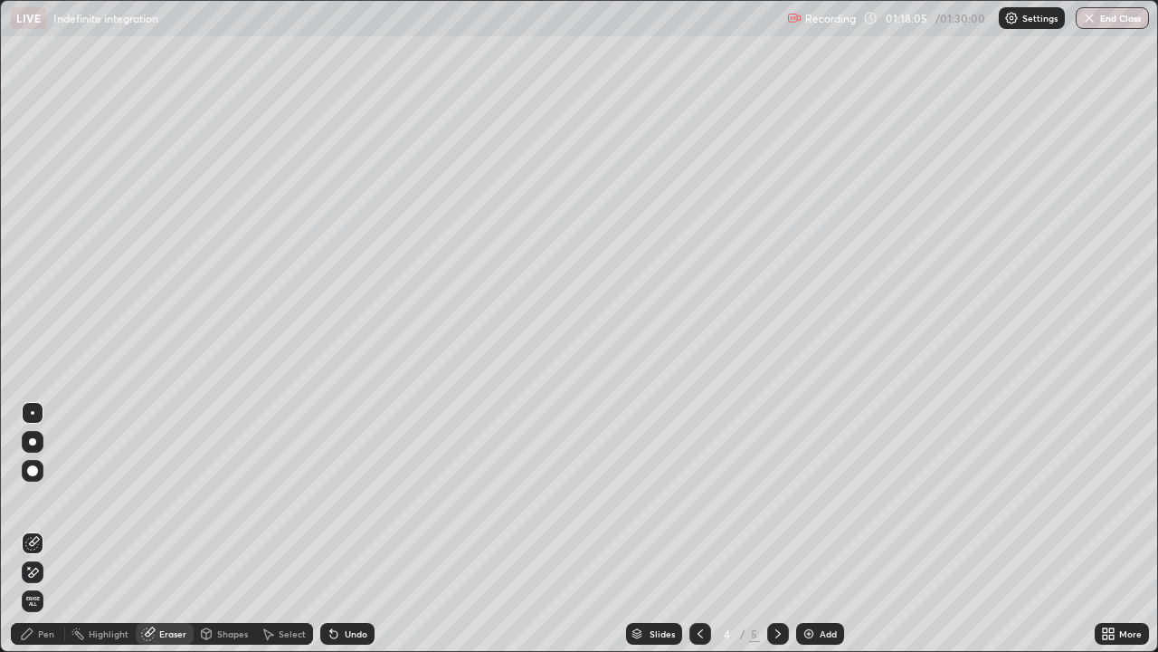
click at [12, 528] on div "Pen" at bounding box center [38, 634] width 54 height 22
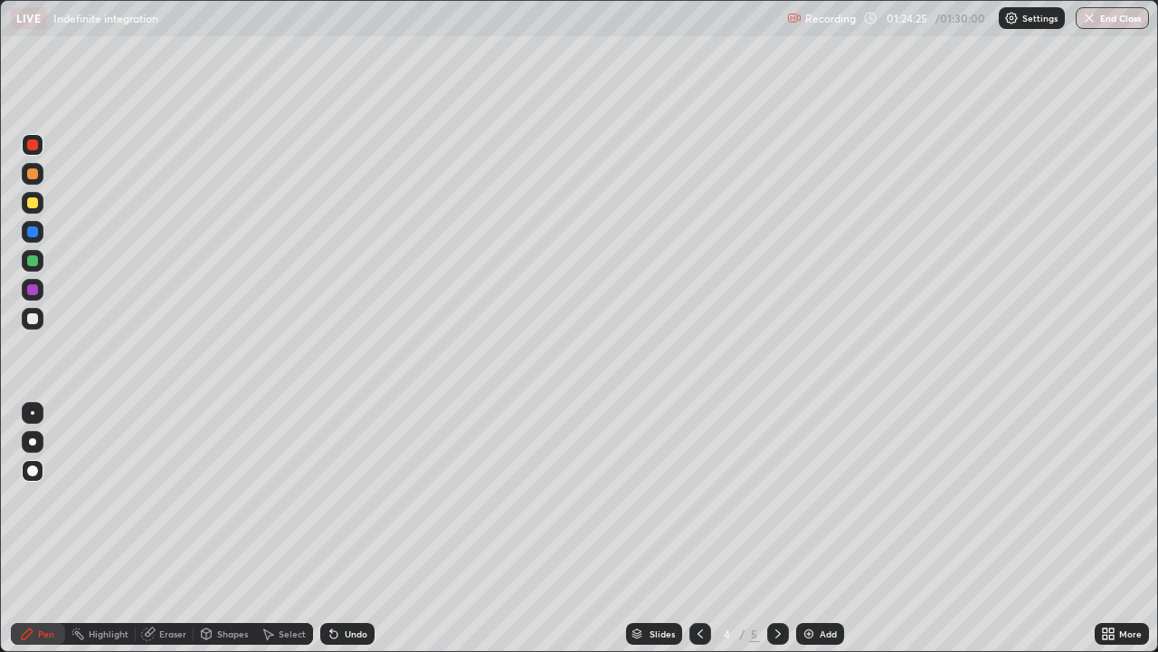
click at [1126, 17] on button "End Class" at bounding box center [1112, 18] width 73 height 22
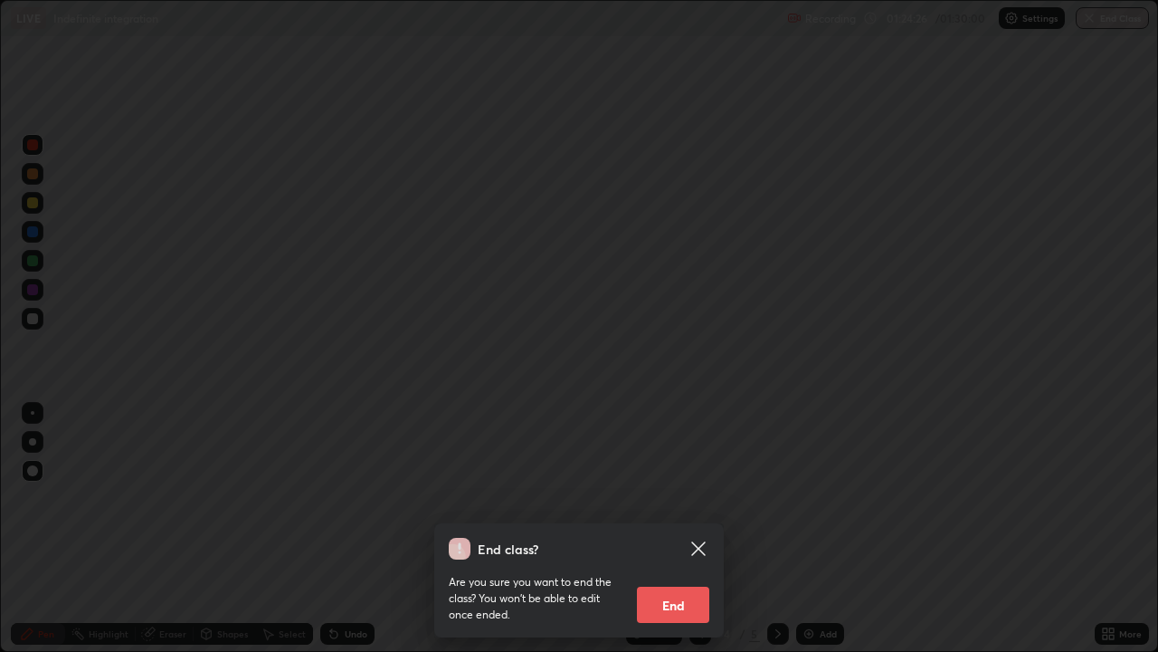
click at [679, 528] on button "End" at bounding box center [673, 604] width 72 height 36
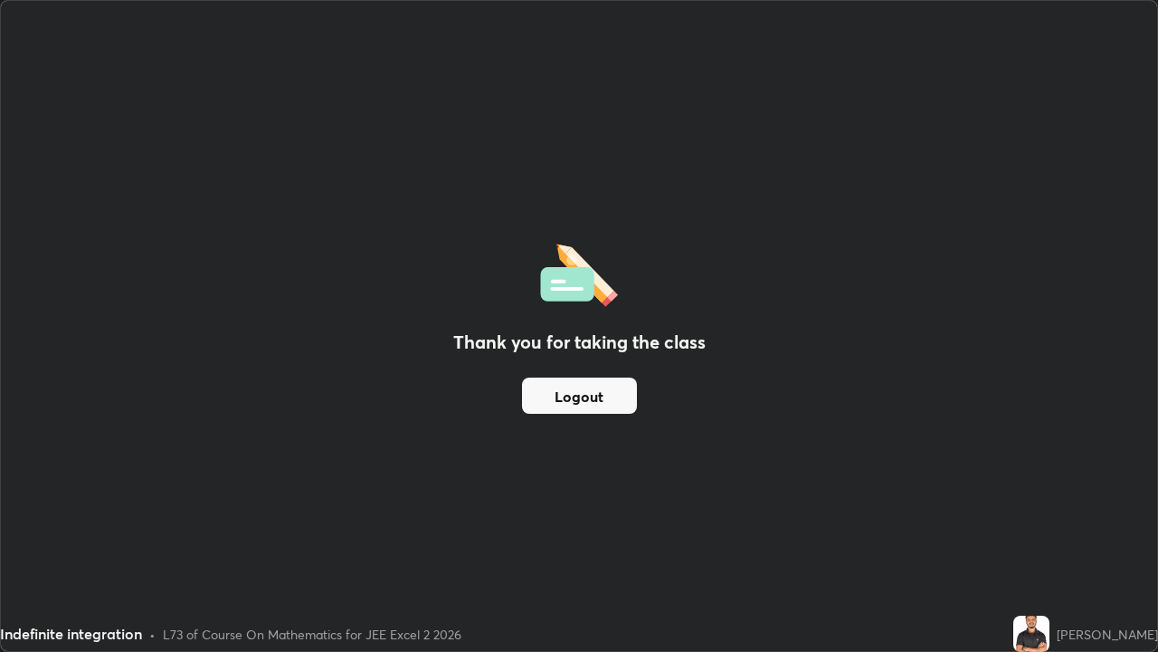
click at [421, 528] on div "Thank you for taking the class Logout" at bounding box center [579, 326] width 1156 height 650
click at [455, 528] on div "Thank you for taking the class Logout" at bounding box center [579, 326] width 1156 height 650
click at [463, 528] on div "Thank you for taking the class Logout" at bounding box center [579, 326] width 1156 height 650
click at [693, 528] on div "Thank you for taking the class Logout" at bounding box center [579, 326] width 1156 height 650
click at [571, 409] on button "Logout" at bounding box center [579, 395] width 115 height 36
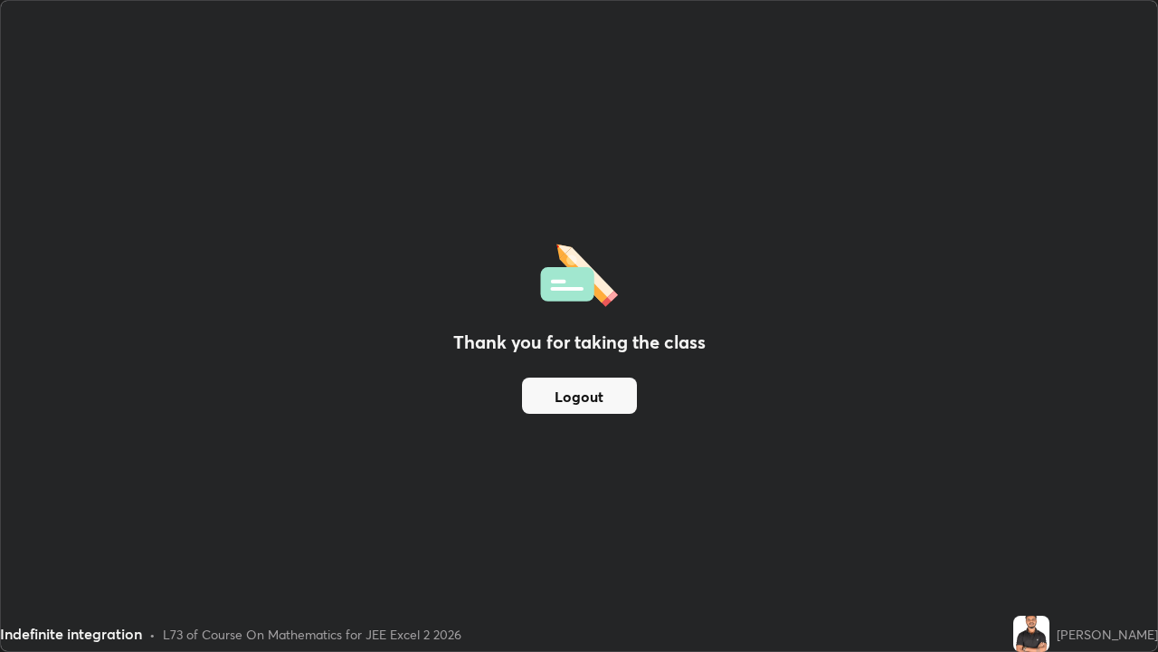
click at [573, 413] on button "Logout" at bounding box center [579, 395] width 115 height 36
click at [573, 406] on button "Logout" at bounding box center [579, 395] width 115 height 36
click at [570, 409] on button "Logout" at bounding box center [579, 395] width 115 height 36
click at [768, 354] on div "Thank you for taking the class Logout" at bounding box center [579, 326] width 1156 height 650
